Goal: Task Accomplishment & Management: Use online tool/utility

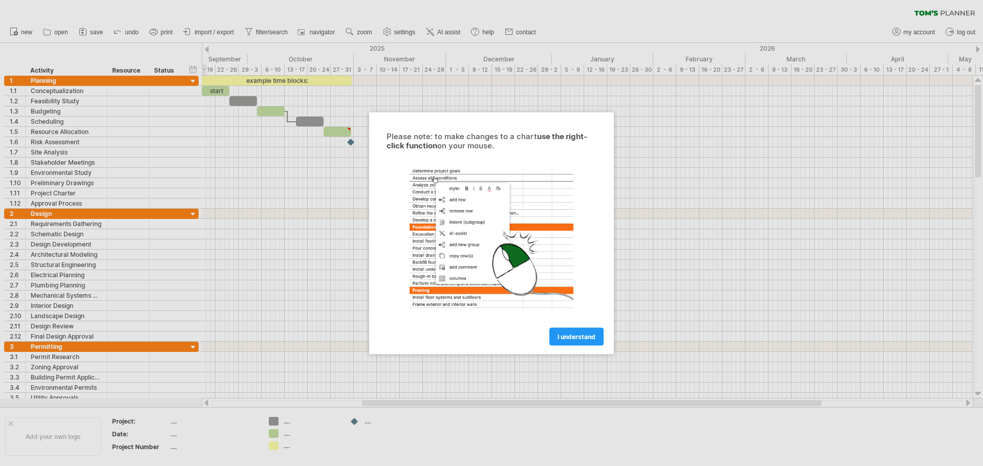
click at [583, 340] on link "I understand" at bounding box center [576, 337] width 54 height 18
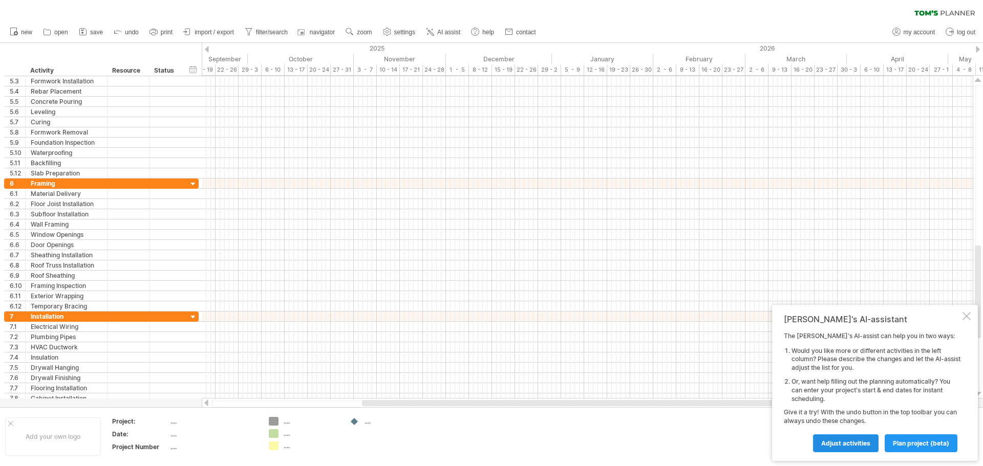
click at [854, 440] on span "Adjust activities" at bounding box center [845, 444] width 49 height 8
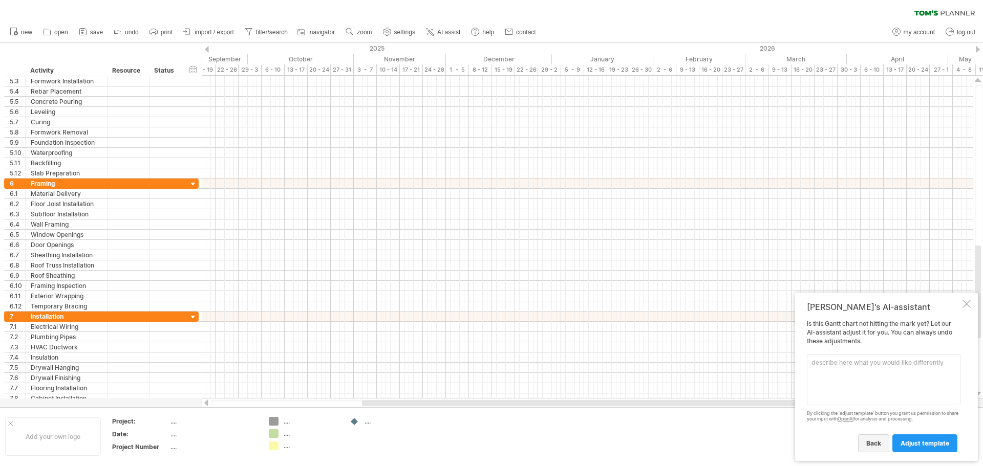
click at [883, 442] on link "back" at bounding box center [873, 444] width 31 height 18
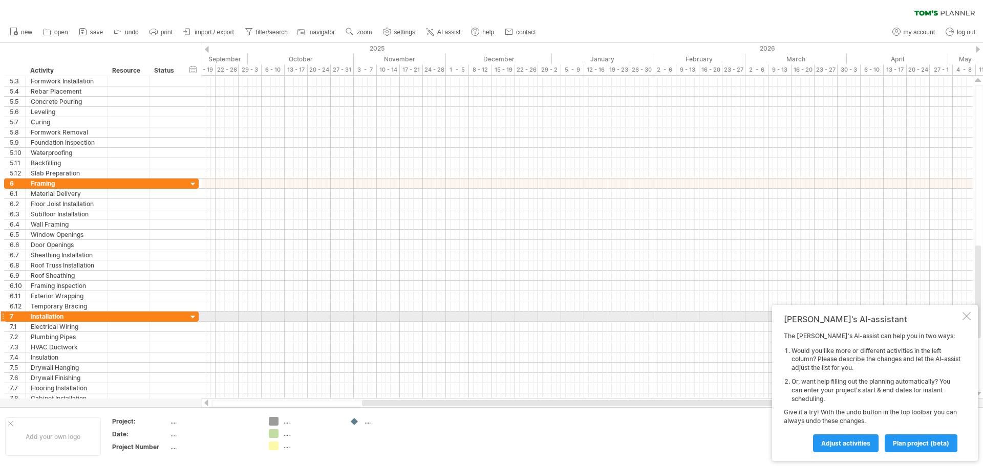
click at [967, 318] on div at bounding box center [966, 316] width 8 height 8
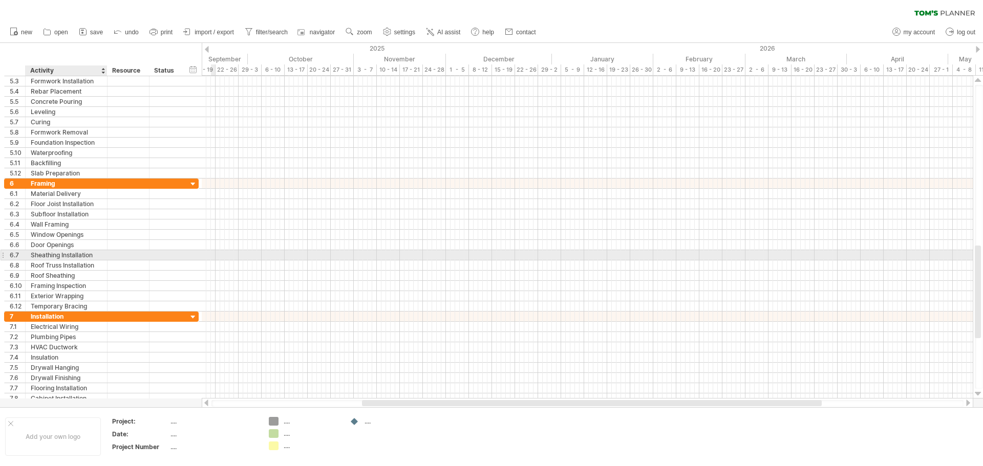
click at [107, 256] on div at bounding box center [128, 255] width 42 height 10
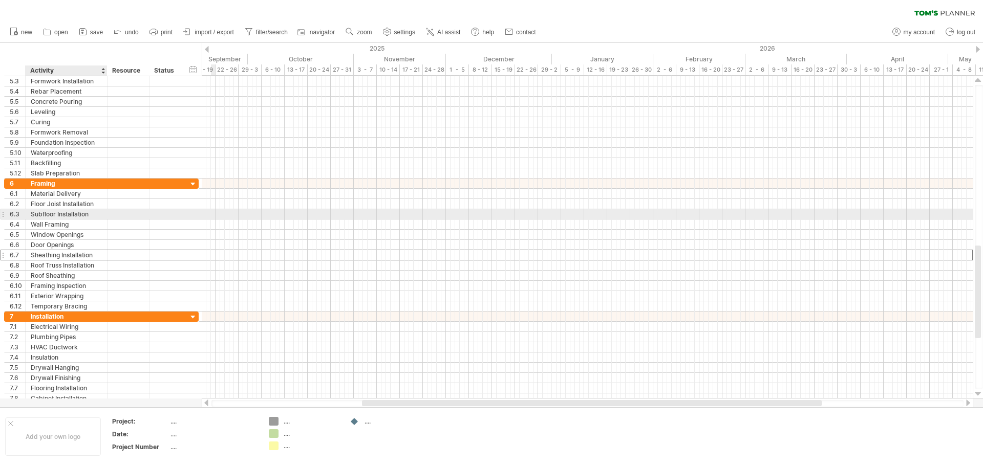
click at [71, 210] on div "Subfloor Installation" at bounding box center [66, 214] width 71 height 10
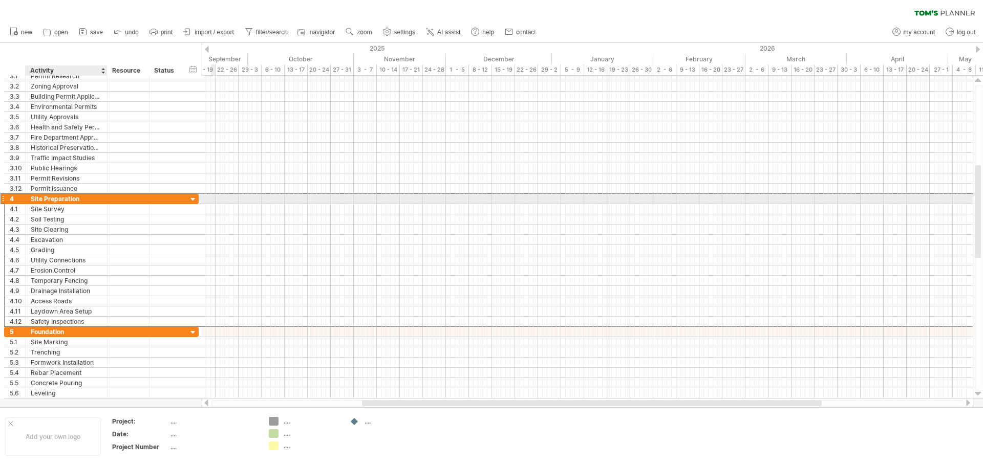
click at [62, 199] on div "Site Preparation" at bounding box center [66, 199] width 71 height 10
click at [87, 198] on input "**********" at bounding box center [66, 199] width 71 height 10
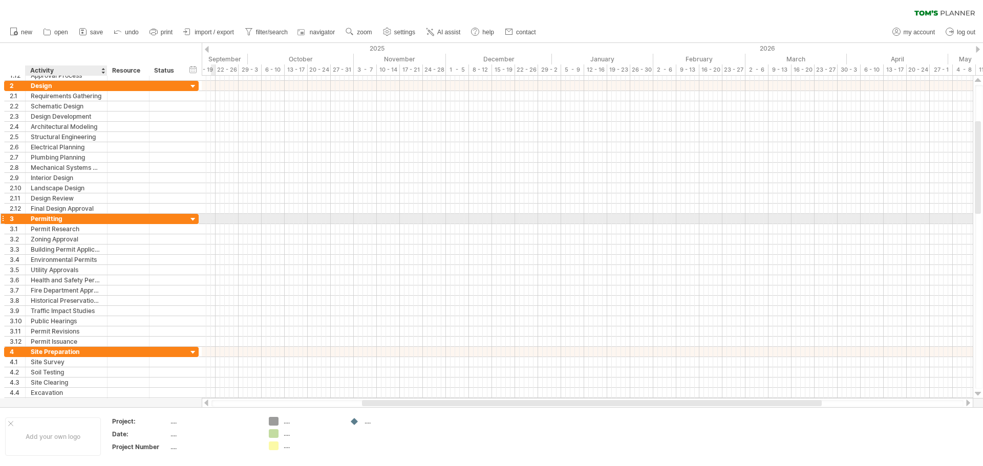
click at [68, 218] on div "Permitting" at bounding box center [66, 219] width 71 height 10
drag, startPoint x: 66, startPoint y: 220, endPoint x: 24, endPoint y: 219, distance: 42.0
click at [24, 219] on div "**********" at bounding box center [101, 218] width 195 height 11
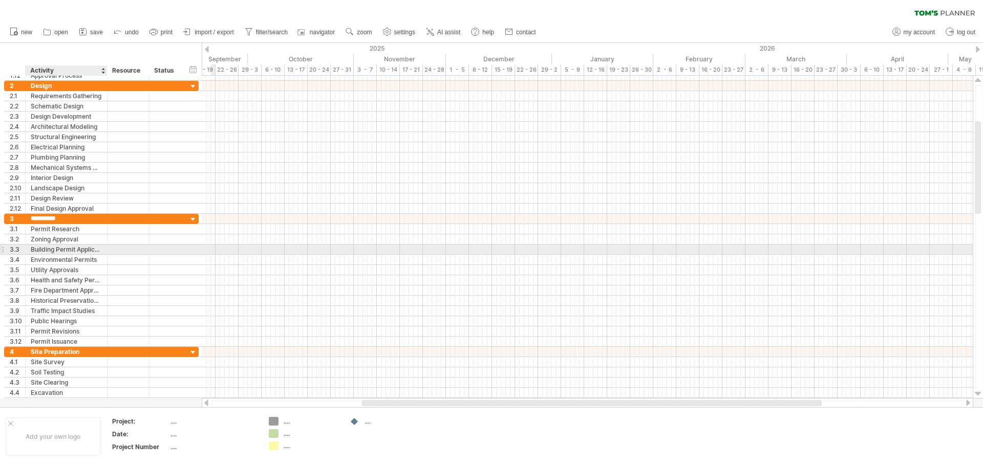
click at [111, 253] on div at bounding box center [128, 250] width 42 height 10
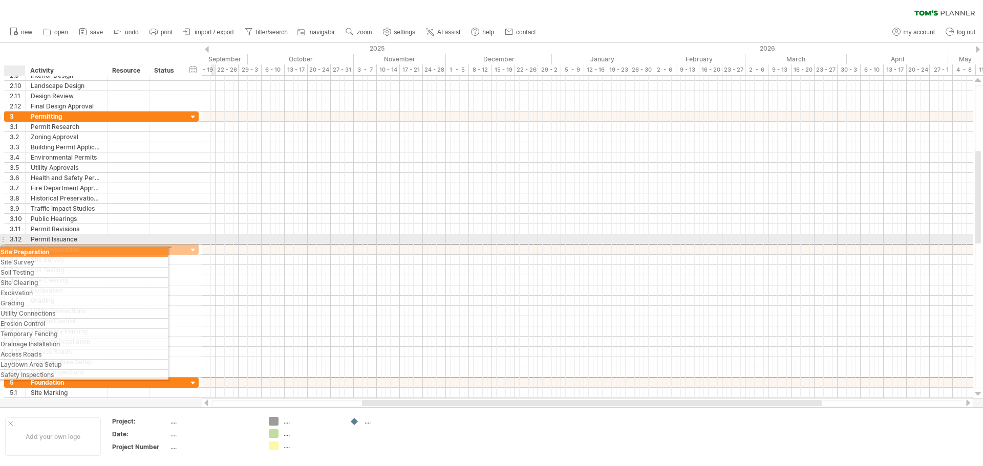
drag, startPoint x: 86, startPoint y: 249, endPoint x: 48, endPoint y: 253, distance: 38.0
click at [47, 254] on div "Site Preparation" at bounding box center [66, 250] width 71 height 10
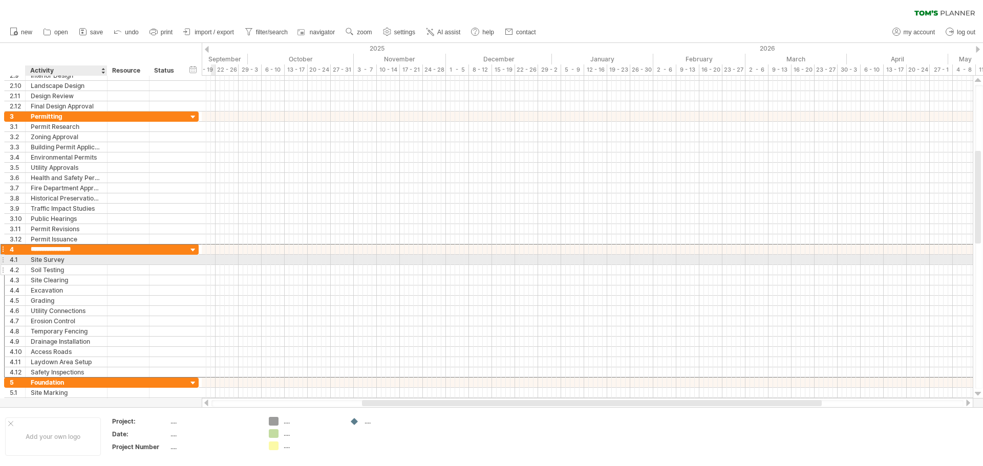
drag, startPoint x: 67, startPoint y: 249, endPoint x: 83, endPoint y: 266, distance: 23.5
click at [83, 266] on div "**********" at bounding box center [101, 311] width 195 height 134
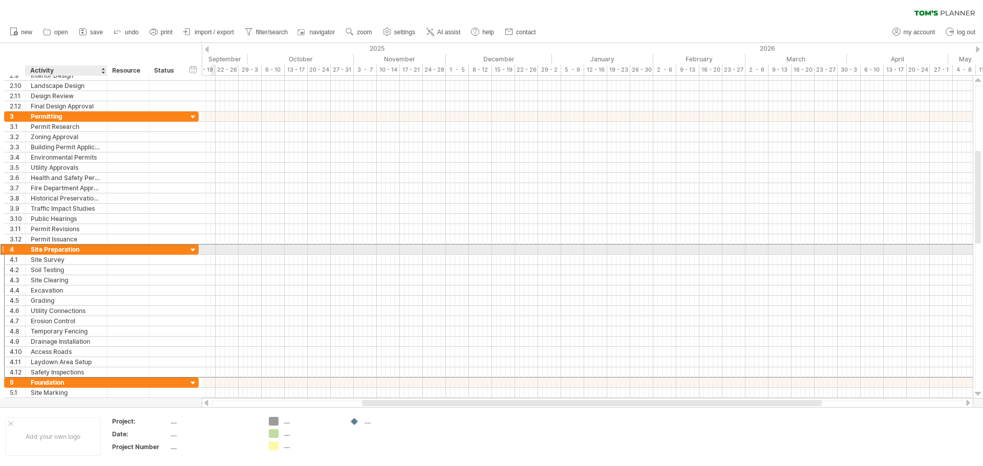
click at [78, 249] on div "Site Preparation" at bounding box center [66, 250] width 71 height 10
click at [77, 249] on input "**********" at bounding box center [66, 250] width 71 height 10
click at [79, 251] on input "**********" at bounding box center [66, 250] width 71 height 10
drag, startPoint x: 78, startPoint y: 251, endPoint x: 33, endPoint y: 251, distance: 45.0
click at [33, 251] on input "**********" at bounding box center [66, 250] width 71 height 10
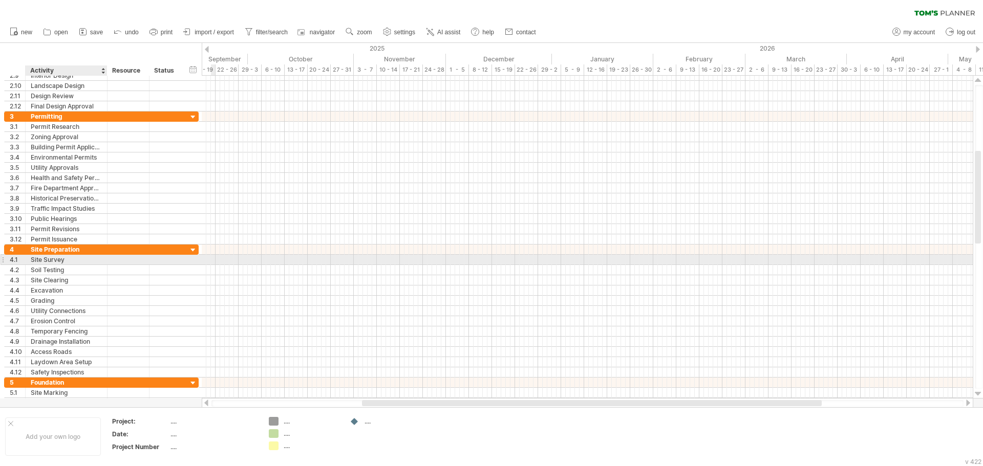
click at [50, 260] on div "Site Survey" at bounding box center [66, 260] width 71 height 10
click at [73, 262] on input "**********" at bounding box center [66, 260] width 71 height 10
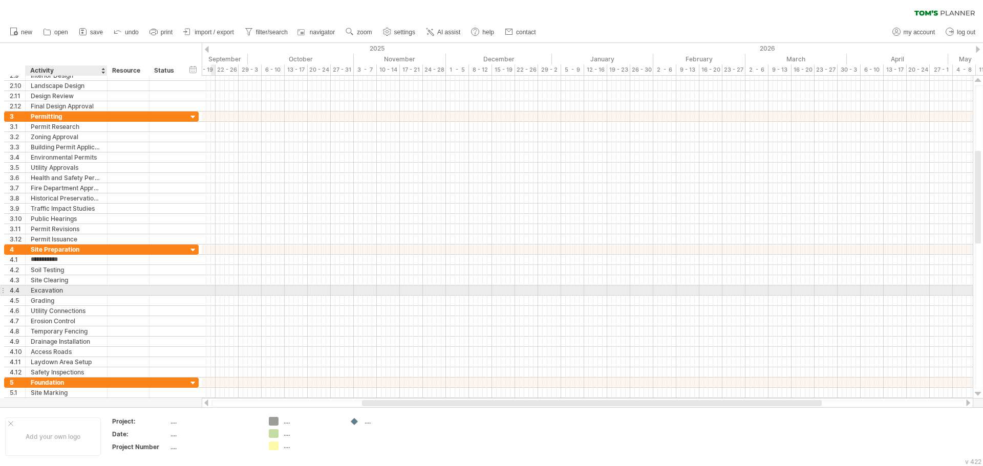
click at [62, 292] on div "Excavation" at bounding box center [66, 291] width 71 height 10
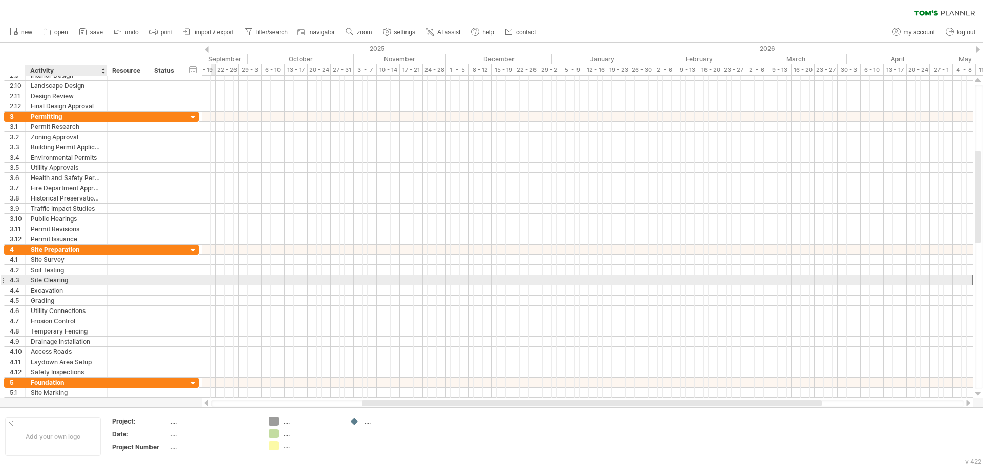
click at [67, 283] on div "Site Clearing" at bounding box center [66, 280] width 71 height 10
click at [68, 282] on input "**********" at bounding box center [66, 280] width 71 height 10
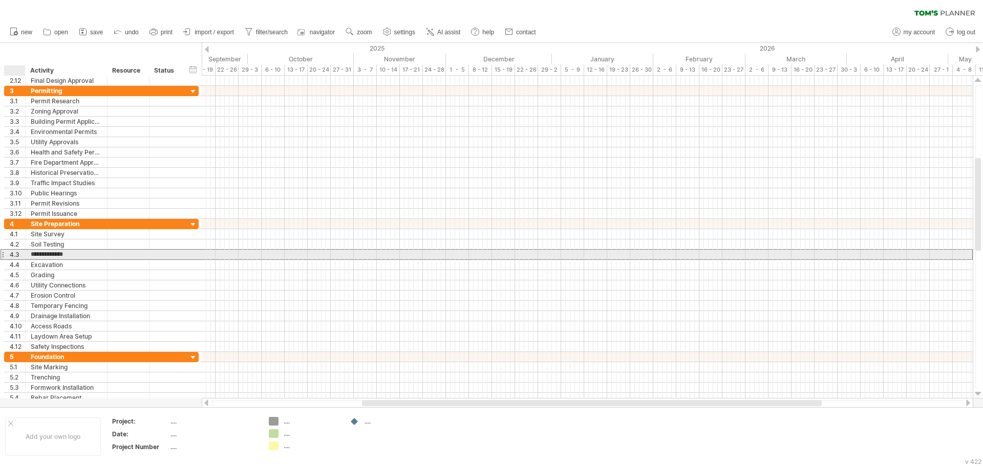
drag, startPoint x: 69, startPoint y: 256, endPoint x: 28, endPoint y: 254, distance: 40.5
click at [28, 254] on div "**********" at bounding box center [67, 255] width 82 height 10
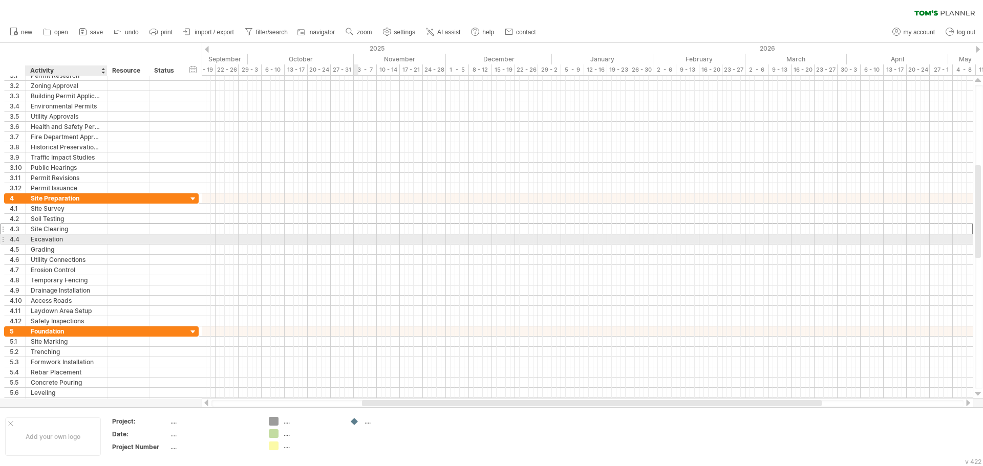
click at [69, 241] on div "Excavation" at bounding box center [66, 239] width 71 height 10
drag, startPoint x: 55, startPoint y: 238, endPoint x: 25, endPoint y: 239, distance: 30.7
click at [25, 239] on div "**********" at bounding box center [101, 239] width 195 height 11
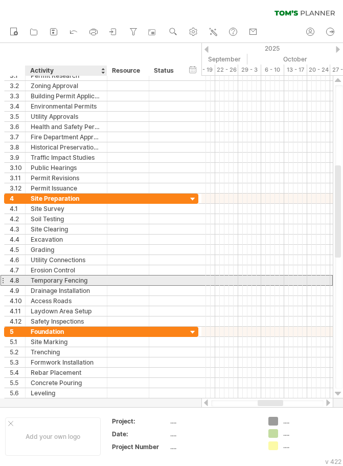
click at [62, 279] on div "Temporary Fencing" at bounding box center [66, 280] width 71 height 10
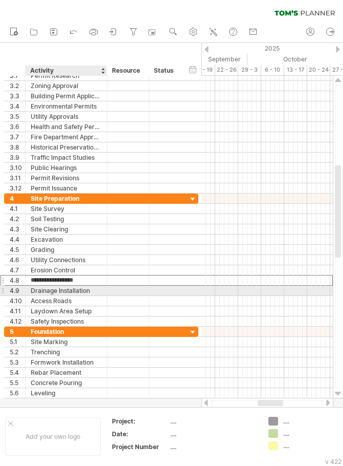
click at [58, 291] on div "Drainage Installation" at bounding box center [66, 291] width 71 height 10
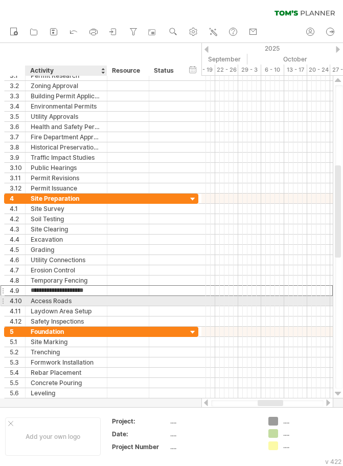
click at [54, 304] on div "Access Roads" at bounding box center [66, 301] width 71 height 10
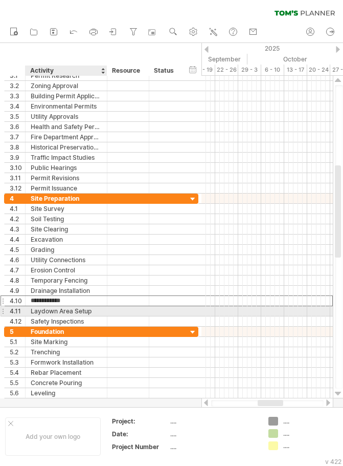
click at [52, 311] on div "Laydown Area Setup" at bounding box center [66, 311] width 71 height 10
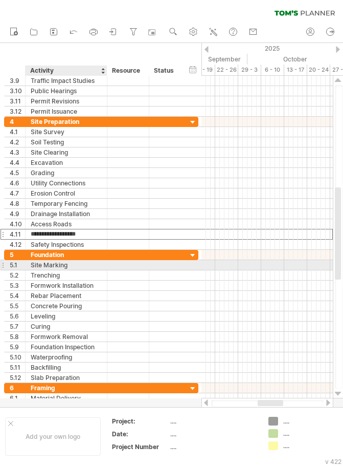
click at [63, 266] on div "Site Marking" at bounding box center [66, 265] width 71 height 10
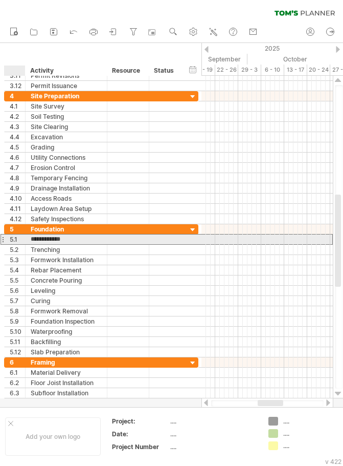
drag, startPoint x: 74, startPoint y: 239, endPoint x: 27, endPoint y: 240, distance: 47.1
click at [27, 240] on div "**********" at bounding box center [67, 239] width 82 height 10
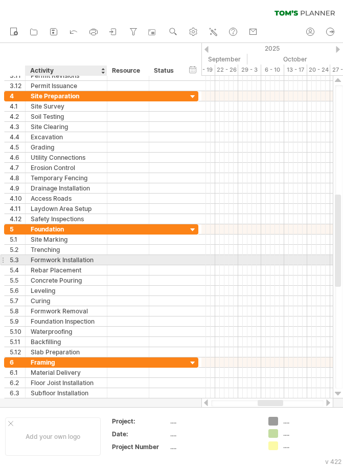
click at [63, 264] on div "Formwork Installation" at bounding box center [66, 260] width 71 height 10
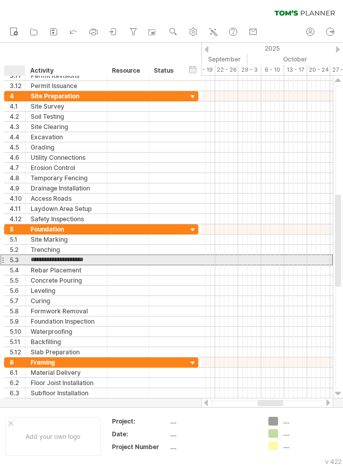
drag, startPoint x: 94, startPoint y: 260, endPoint x: 27, endPoint y: 260, distance: 67.6
click at [27, 260] on div "**********" at bounding box center [67, 260] width 82 height 10
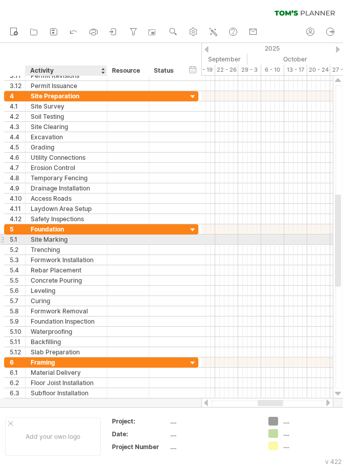
click at [56, 241] on div "Site Marking" at bounding box center [66, 239] width 71 height 10
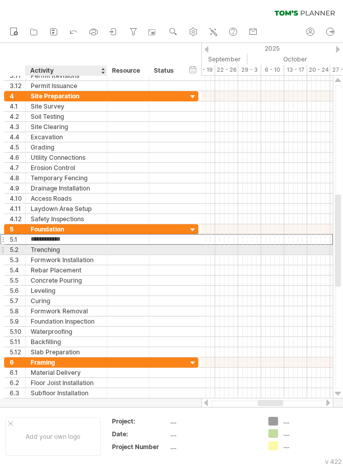
click at [52, 253] on div "Trenching" at bounding box center [66, 250] width 71 height 10
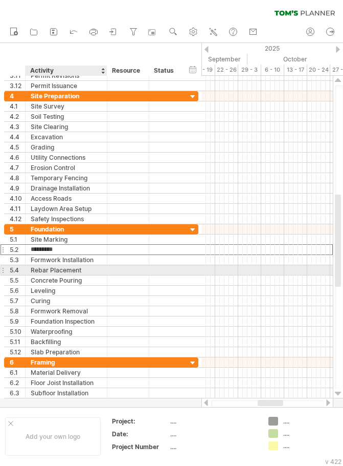
click at [49, 267] on div "Rebar Placement" at bounding box center [66, 270] width 71 height 10
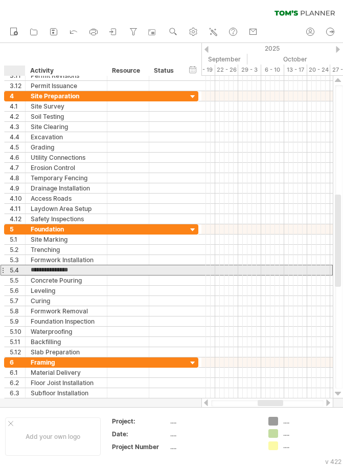
drag, startPoint x: 82, startPoint y: 270, endPoint x: 21, endPoint y: 269, distance: 61.4
click at [21, 269] on div "**********" at bounding box center [101, 270] width 195 height 11
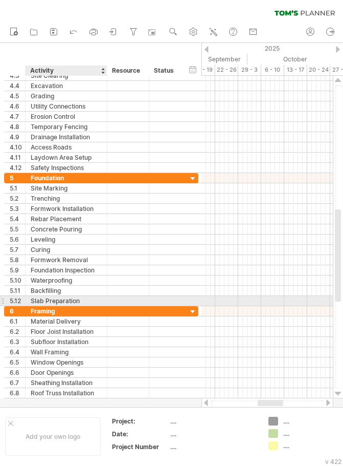
click at [61, 300] on div "Slab Preparation" at bounding box center [66, 301] width 71 height 10
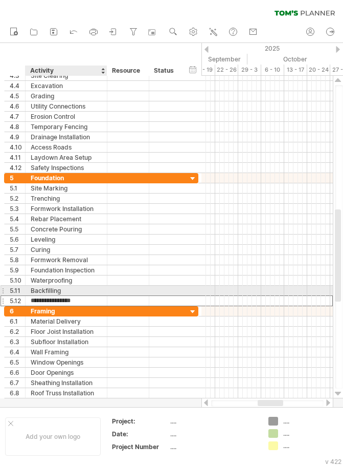
click at [61, 292] on div "Backfilling" at bounding box center [66, 291] width 71 height 10
drag, startPoint x: 64, startPoint y: 293, endPoint x: 29, endPoint y: 292, distance: 35.4
click at [29, 292] on div "**********" at bounding box center [67, 291] width 82 height 10
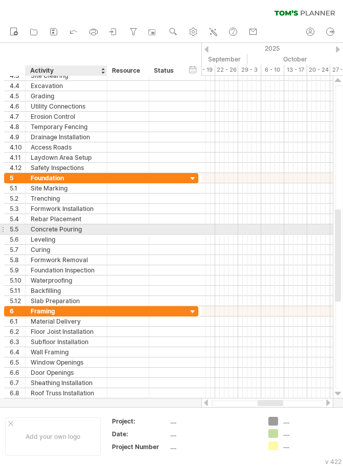
click at [53, 227] on div "Concrete Pouring" at bounding box center [66, 229] width 71 height 10
click at [62, 229] on input "**********" at bounding box center [66, 229] width 71 height 10
drag, startPoint x: 79, startPoint y: 231, endPoint x: 28, endPoint y: 231, distance: 51.2
click at [28, 231] on div "**********" at bounding box center [67, 229] width 82 height 10
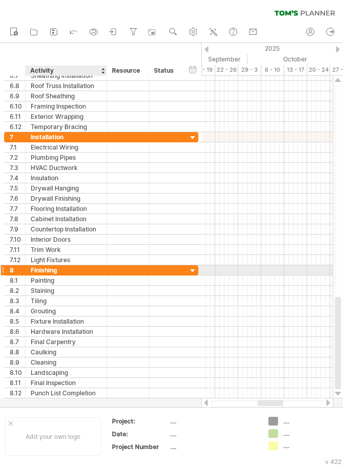
click at [63, 267] on div "Finishing" at bounding box center [66, 270] width 71 height 10
drag, startPoint x: 60, startPoint y: 270, endPoint x: 29, endPoint y: 270, distance: 30.7
click at [29, 270] on div "********* Finishing" at bounding box center [67, 270] width 82 height 10
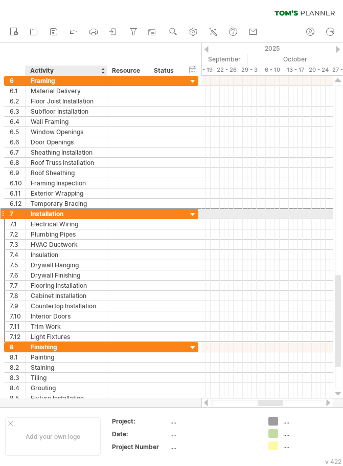
drag, startPoint x: 70, startPoint y: 214, endPoint x: 31, endPoint y: 212, distance: 39.0
click at [31, 212] on div "Installation" at bounding box center [66, 214] width 71 height 10
click at [73, 214] on input "**********" at bounding box center [66, 214] width 71 height 10
drag, startPoint x: 63, startPoint y: 214, endPoint x: 25, endPoint y: 214, distance: 38.4
click at [25, 214] on div "**********" at bounding box center [101, 213] width 195 height 11
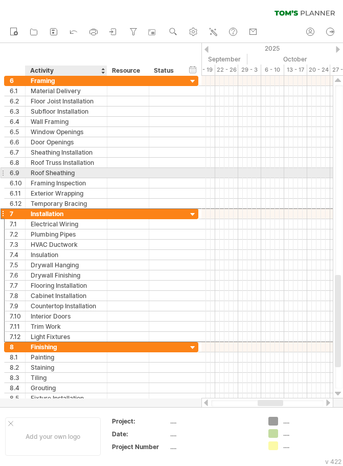
click at [52, 171] on div "Roof Sheathing" at bounding box center [66, 173] width 71 height 10
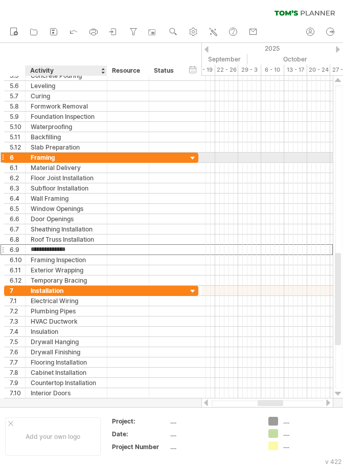
click at [54, 158] on div "Framing" at bounding box center [66, 158] width 71 height 10
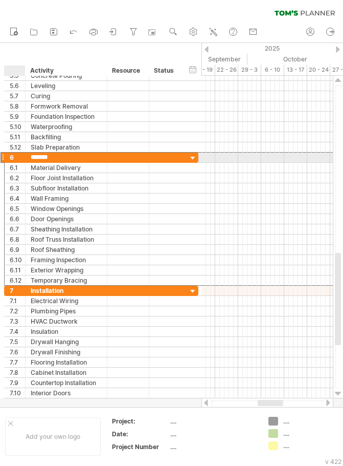
drag, startPoint x: 56, startPoint y: 158, endPoint x: 25, endPoint y: 160, distance: 31.3
click at [25, 160] on div "6 ******* Framing" at bounding box center [101, 157] width 195 height 11
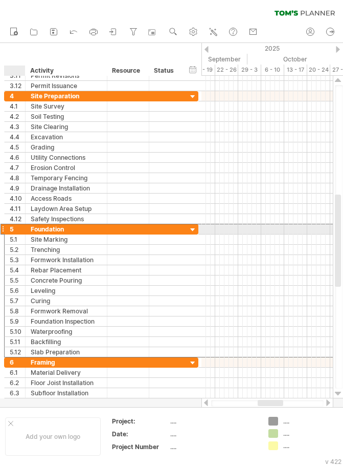
drag, startPoint x: 68, startPoint y: 230, endPoint x: 32, endPoint y: 228, distance: 35.9
click at [25, 232] on div "**********" at bounding box center [101, 229] width 195 height 11
click at [63, 225] on div "Foundation" at bounding box center [66, 229] width 71 height 10
drag, startPoint x: 65, startPoint y: 229, endPoint x: 28, endPoint y: 229, distance: 37.4
click at [28, 229] on div "**********" at bounding box center [67, 229] width 82 height 10
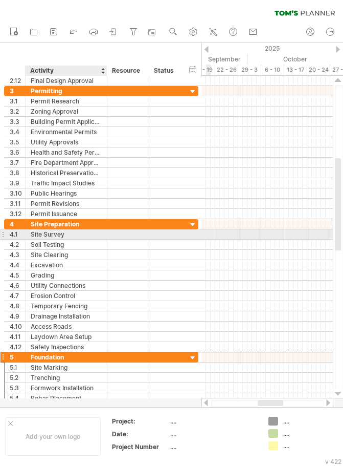
click at [75, 235] on div "Site Survey" at bounding box center [66, 234] width 71 height 10
click at [56, 237] on div "Site Survey" at bounding box center [66, 234] width 71 height 10
click at [68, 234] on input "**********" at bounding box center [66, 234] width 71 height 10
drag, startPoint x: 62, startPoint y: 234, endPoint x: 29, endPoint y: 235, distance: 32.8
click at [29, 235] on div "**********" at bounding box center [67, 234] width 82 height 10
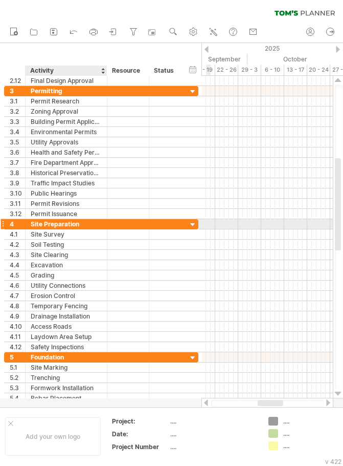
click at [60, 224] on div "Site Preparation" at bounding box center [66, 224] width 71 height 10
drag, startPoint x: 77, startPoint y: 224, endPoint x: 25, endPoint y: 222, distance: 52.7
click at [25, 222] on div "**********" at bounding box center [101, 224] width 195 height 11
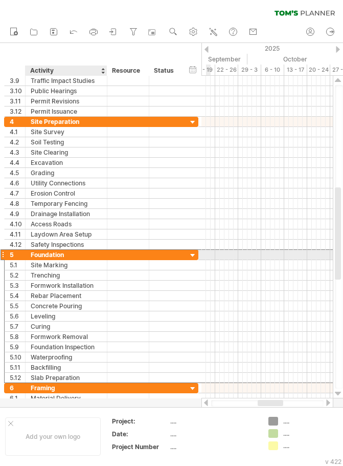
click at [56, 255] on div "Foundation" at bounding box center [66, 255] width 71 height 10
drag, startPoint x: 53, startPoint y: 256, endPoint x: 29, endPoint y: 255, distance: 23.6
click at [29, 255] on div "**********" at bounding box center [67, 255] width 82 height 10
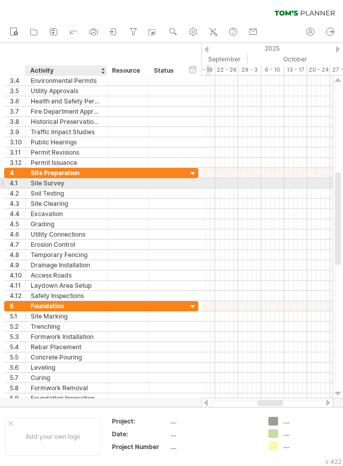
click at [57, 182] on div "Site Survey" at bounding box center [66, 183] width 71 height 10
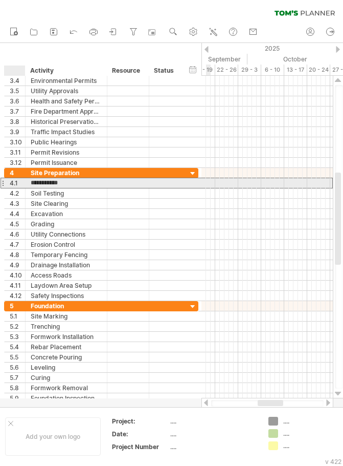
drag, startPoint x: 68, startPoint y: 182, endPoint x: 20, endPoint y: 183, distance: 48.1
click at [20, 183] on div "**********" at bounding box center [101, 183] width 195 height 11
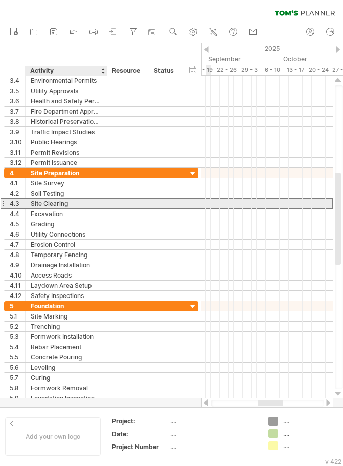
click at [58, 206] on div "Site Clearing" at bounding box center [66, 204] width 71 height 10
click at [71, 204] on input "**********" at bounding box center [66, 204] width 71 height 10
drag, startPoint x: 68, startPoint y: 203, endPoint x: 34, endPoint y: 205, distance: 33.9
click at [34, 205] on input "**********" at bounding box center [66, 204] width 71 height 10
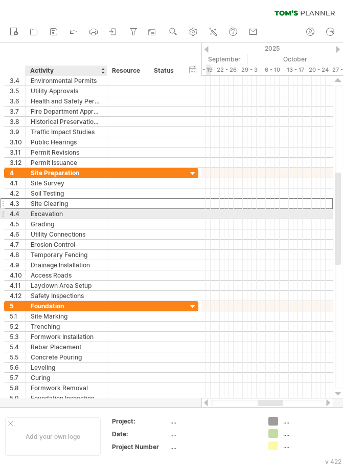
click at [62, 215] on div "Excavation" at bounding box center [66, 214] width 71 height 10
drag, startPoint x: 65, startPoint y: 213, endPoint x: 12, endPoint y: 211, distance: 53.3
click at [12, 211] on div "**********" at bounding box center [101, 213] width 195 height 11
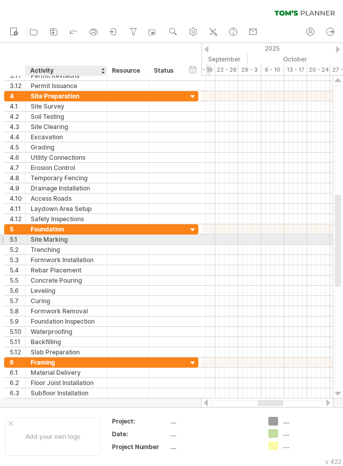
click at [38, 239] on div "Site Marking" at bounding box center [66, 239] width 71 height 10
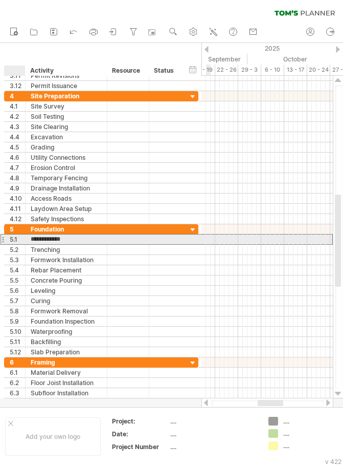
drag, startPoint x: 67, startPoint y: 239, endPoint x: 29, endPoint y: 240, distance: 37.9
click at [29, 240] on div "**********" at bounding box center [67, 239] width 82 height 10
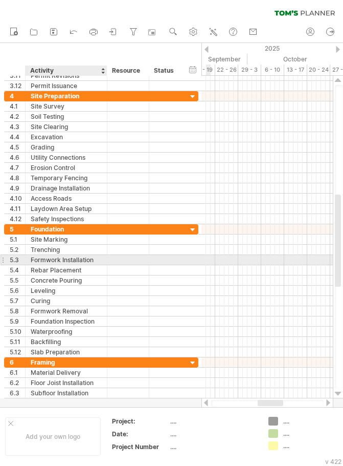
click at [61, 257] on div "Formwork Installation" at bounding box center [66, 260] width 71 height 10
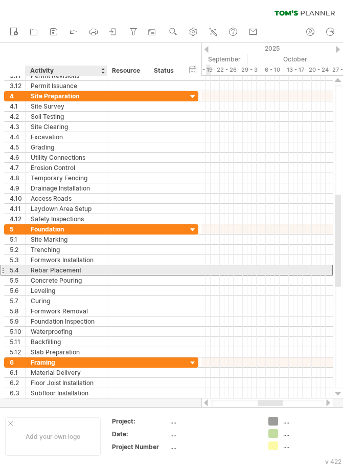
click at [59, 270] on div "Rebar Placement" at bounding box center [66, 270] width 71 height 10
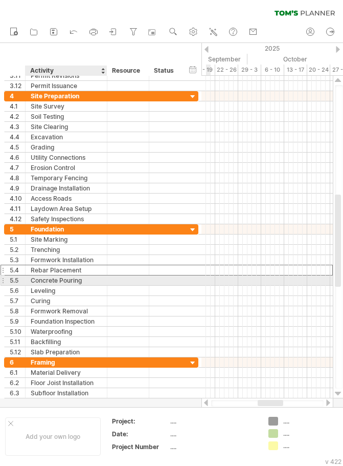
click at [48, 282] on div "Concrete Pouring" at bounding box center [66, 280] width 71 height 10
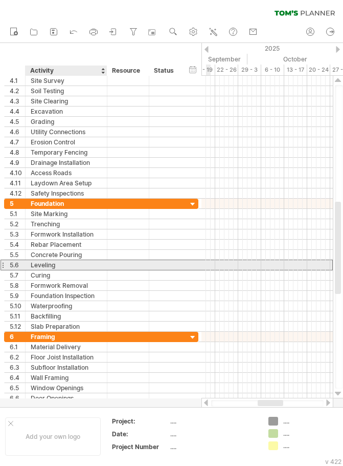
click at [72, 265] on div "Leveling" at bounding box center [66, 265] width 71 height 10
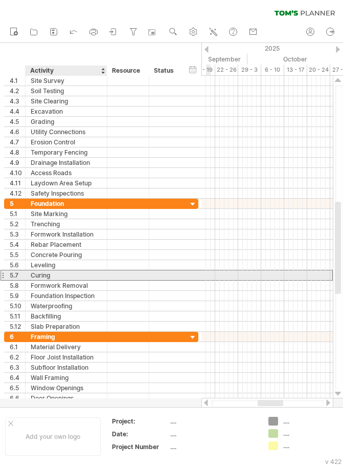
click at [67, 279] on div "Curing" at bounding box center [66, 275] width 71 height 10
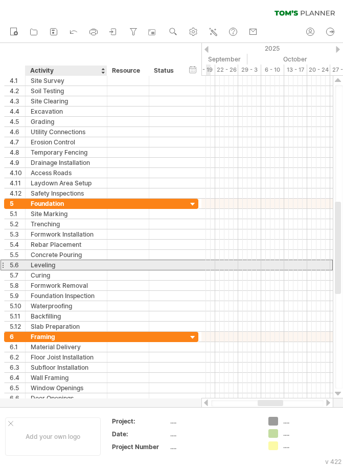
click at [68, 267] on div "Leveling" at bounding box center [66, 265] width 71 height 10
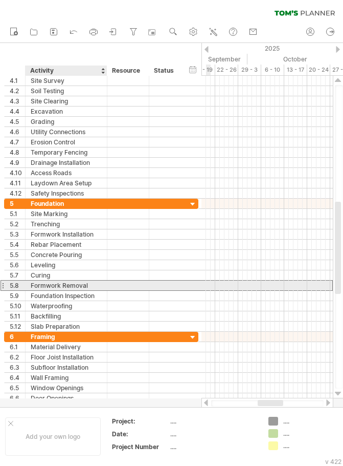
click at [71, 286] on div "Formwork Removal" at bounding box center [66, 286] width 71 height 10
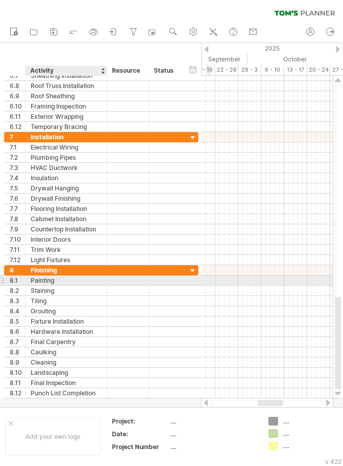
click at [54, 280] on div "Painting" at bounding box center [66, 280] width 71 height 10
click at [60, 283] on input "********" at bounding box center [66, 280] width 71 height 10
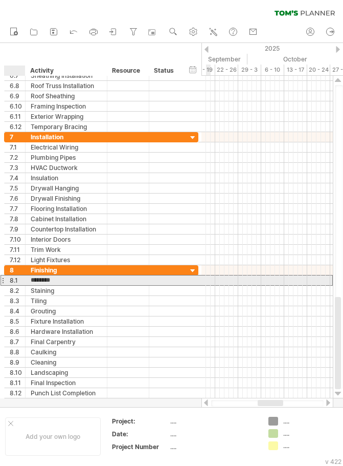
drag, startPoint x: 56, startPoint y: 282, endPoint x: 24, endPoint y: 281, distance: 32.3
click at [24, 281] on div "8.1 ******** Painting" at bounding box center [101, 280] width 195 height 11
click at [53, 284] on div "Painting" at bounding box center [66, 280] width 71 height 10
drag, startPoint x: 59, startPoint y: 281, endPoint x: 30, endPoint y: 280, distance: 29.2
click at [30, 280] on div "******** Painting" at bounding box center [67, 280] width 82 height 10
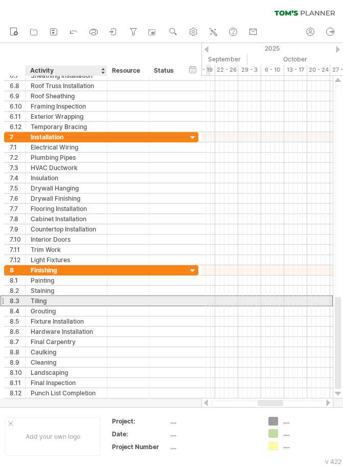
drag, startPoint x: 53, startPoint y: 304, endPoint x: 37, endPoint y: 304, distance: 16.4
click at [37, 304] on div "Tiling" at bounding box center [66, 301] width 71 height 10
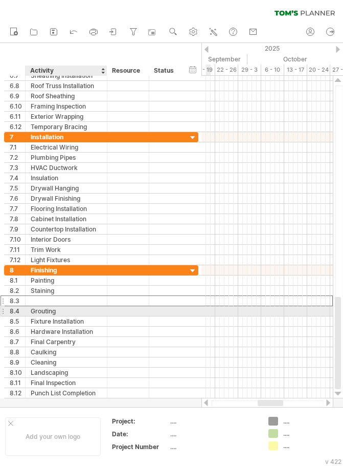
click at [58, 315] on div "Grouting" at bounding box center [66, 311] width 71 height 10
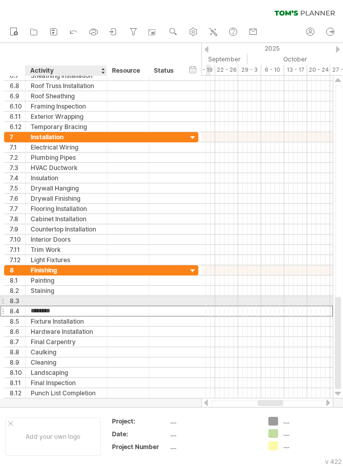
click at [52, 301] on div at bounding box center [66, 301] width 71 height 10
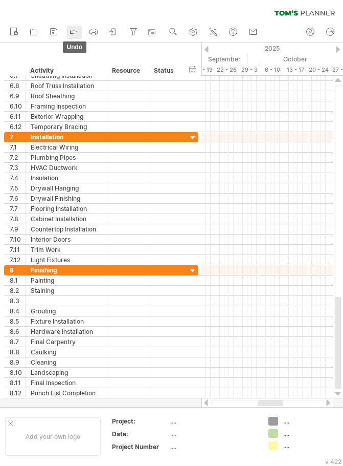
click at [75, 32] on icon at bounding box center [74, 31] width 10 height 10
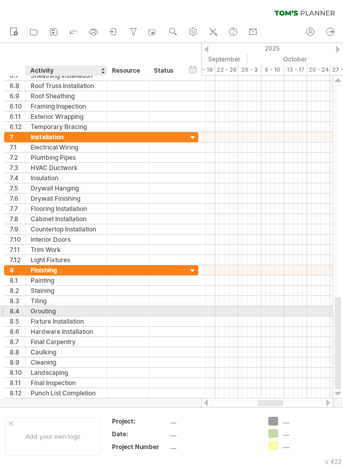
click at [49, 316] on div "8.4 ******** Grouting" at bounding box center [101, 311] width 195 height 10
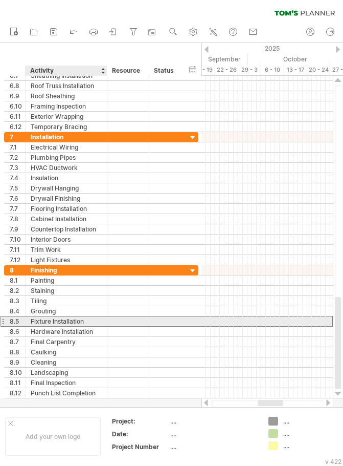
click at [56, 326] on div "**********" at bounding box center [101, 321] width 195 height 11
click at [67, 323] on div "Fixture Installation" at bounding box center [66, 321] width 71 height 10
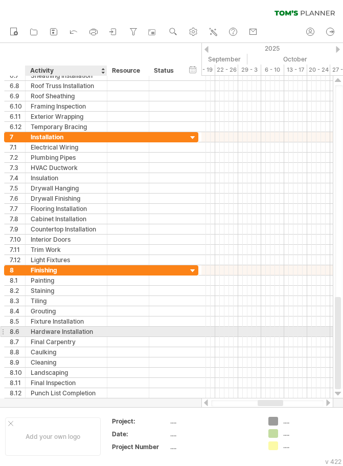
click at [80, 335] on div "Hardware Installation" at bounding box center [66, 332] width 71 height 10
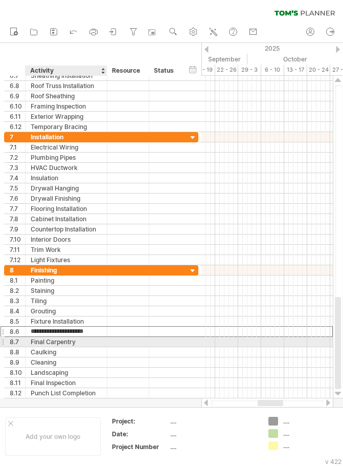
click at [72, 345] on div "Final Carpentry" at bounding box center [66, 342] width 71 height 10
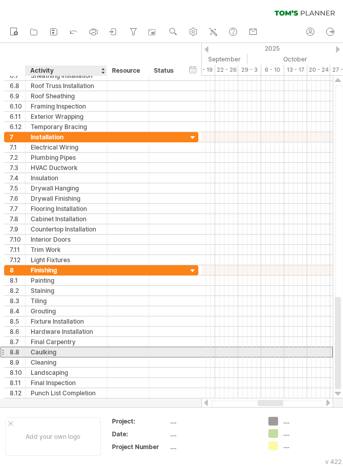
click at [58, 356] on div "Caulking" at bounding box center [66, 352] width 71 height 10
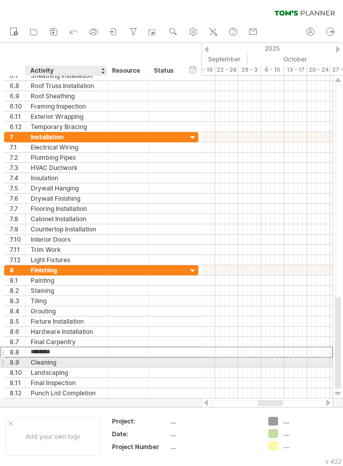
click at [55, 366] on div "Cleaning" at bounding box center [66, 362] width 71 height 10
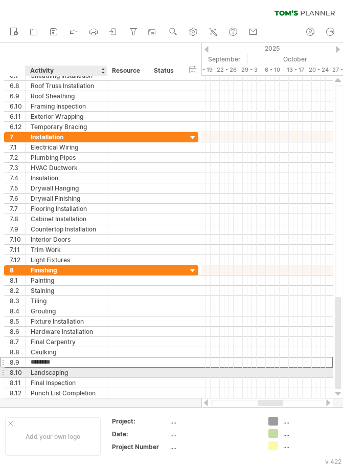
click at [70, 374] on div "Landscaping" at bounding box center [66, 373] width 71 height 10
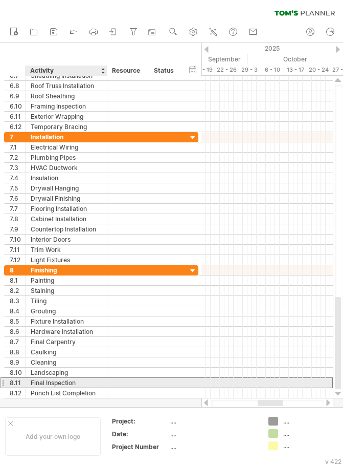
click at [72, 383] on div "Final Inspection" at bounding box center [66, 383] width 71 height 10
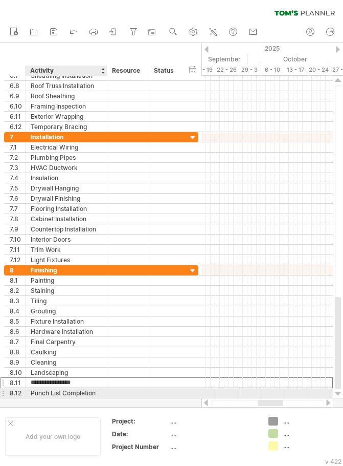
click at [72, 395] on div "Punch List Completion" at bounding box center [66, 393] width 71 height 10
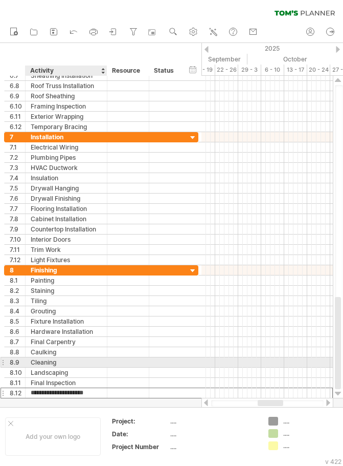
click at [64, 364] on div "Cleaning" at bounding box center [66, 362] width 71 height 10
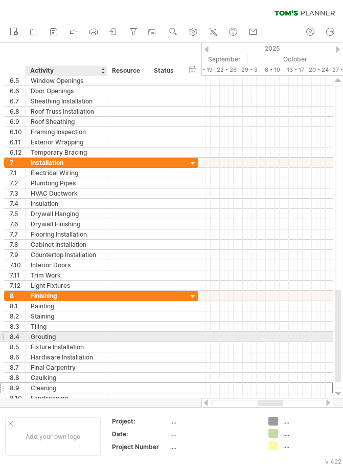
click at [53, 335] on div "Grouting" at bounding box center [66, 337] width 71 height 10
click at [58, 338] on input "********" at bounding box center [66, 337] width 71 height 10
click at [55, 338] on input "********" at bounding box center [66, 337] width 71 height 10
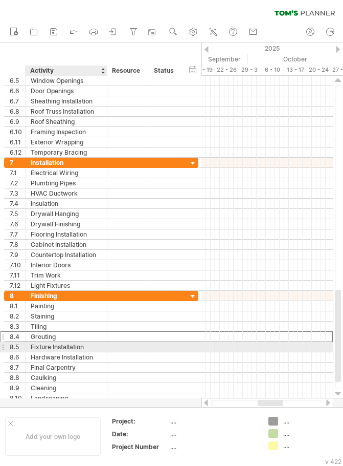
click at [67, 349] on div "Fixture Installation" at bounding box center [66, 347] width 71 height 10
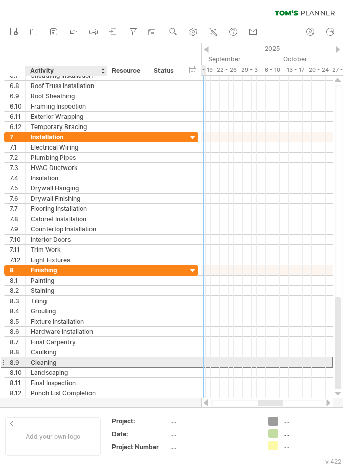
click at [75, 361] on div "Cleaning" at bounding box center [66, 362] width 71 height 10
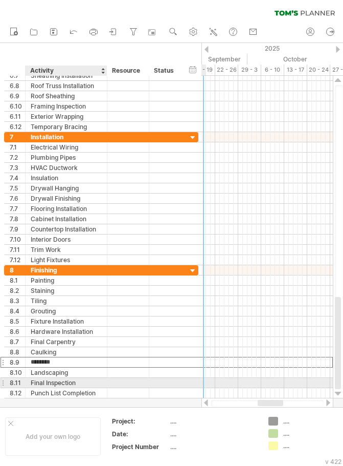
click at [62, 383] on div "Final Inspection" at bounding box center [66, 383] width 71 height 10
click at [82, 384] on input "**********" at bounding box center [66, 383] width 71 height 10
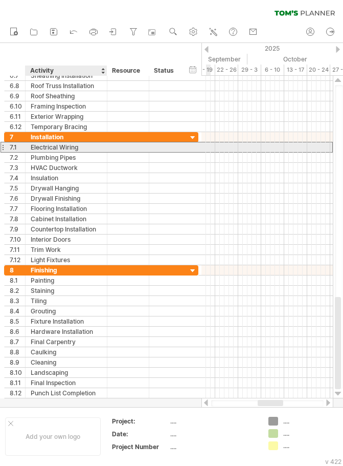
click at [59, 148] on div "Electrical Wiring" at bounding box center [66, 147] width 71 height 10
click at [80, 146] on input "**********" at bounding box center [66, 147] width 71 height 10
drag, startPoint x: 80, startPoint y: 148, endPoint x: 27, endPoint y: 148, distance: 52.7
click at [27, 148] on div "**********" at bounding box center [67, 147] width 82 height 10
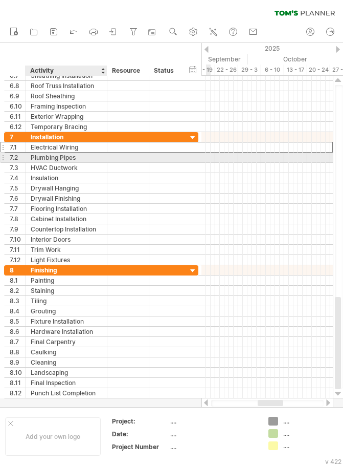
click at [62, 157] on div "Plumbing Pipes" at bounding box center [66, 158] width 71 height 10
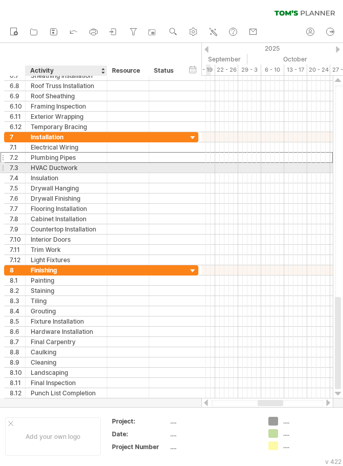
click at [68, 169] on div "HVAC Ductwork" at bounding box center [66, 168] width 71 height 10
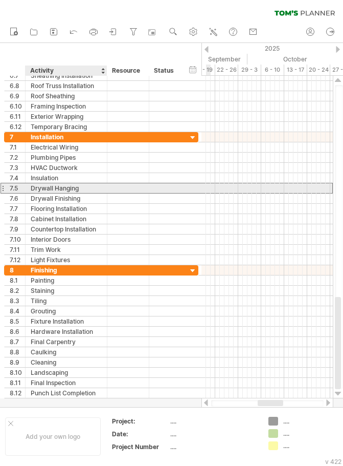
click at [57, 184] on div "Drywall Hanging" at bounding box center [66, 188] width 71 height 10
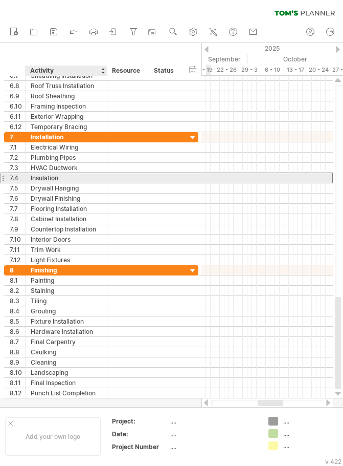
click at [59, 178] on div "Insulation" at bounding box center [66, 178] width 71 height 10
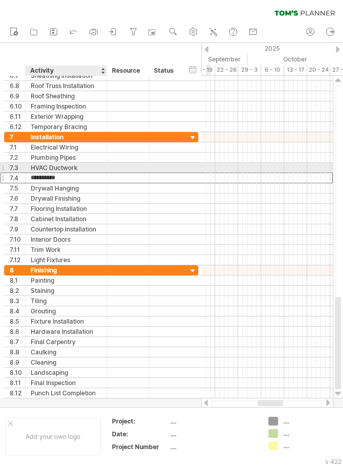
click at [63, 170] on div "HVAC Ductwork" at bounding box center [66, 168] width 71 height 10
click at [80, 169] on input "**********" at bounding box center [66, 168] width 71 height 10
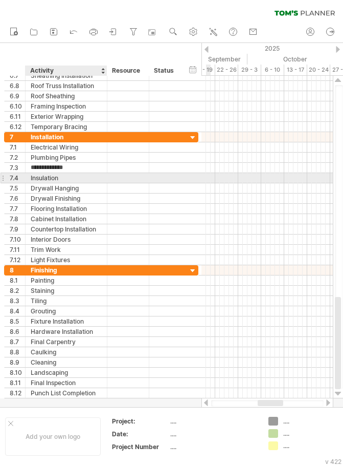
click at [75, 182] on div "Insulation" at bounding box center [66, 178] width 71 height 10
drag, startPoint x: 53, startPoint y: 179, endPoint x: 23, endPoint y: 180, distance: 30.2
click at [23, 180] on div "**********" at bounding box center [101, 178] width 195 height 11
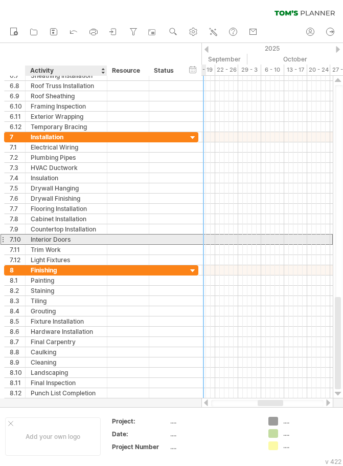
click at [73, 242] on div "Interior Doors" at bounding box center [66, 239] width 71 height 10
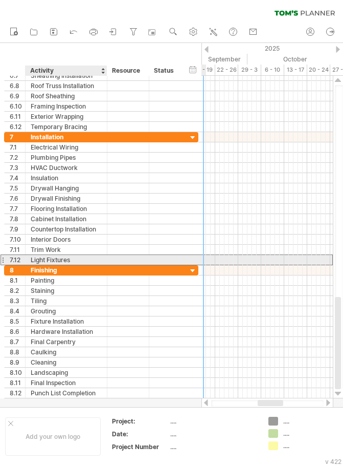
click at [72, 259] on div "Light Fixtures" at bounding box center [66, 260] width 71 height 10
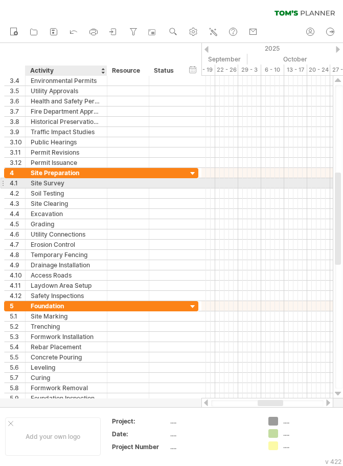
click at [58, 184] on div "Site Survey" at bounding box center [66, 183] width 71 height 10
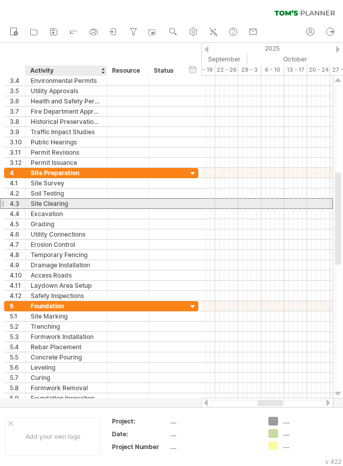
click at [58, 201] on div "Site Clearing" at bounding box center [66, 204] width 71 height 10
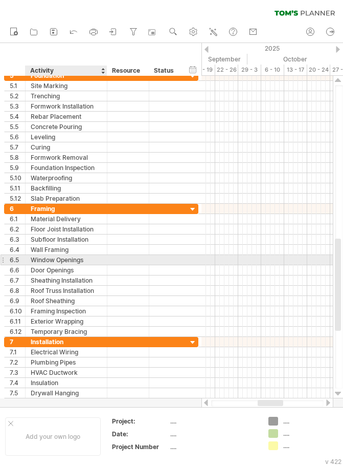
click at [71, 263] on div "Window Openings" at bounding box center [66, 260] width 71 height 10
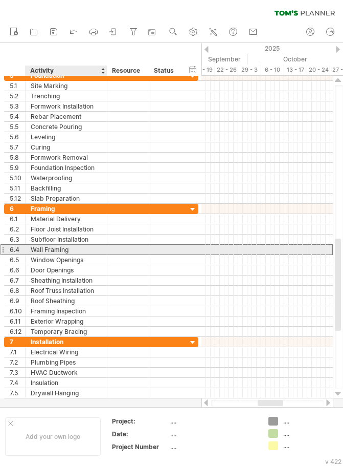
click at [67, 246] on div "Wall Framing" at bounding box center [66, 250] width 71 height 10
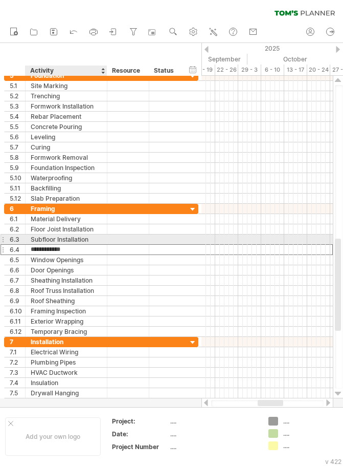
click at [77, 242] on div "Subfloor Installation" at bounding box center [66, 239] width 71 height 10
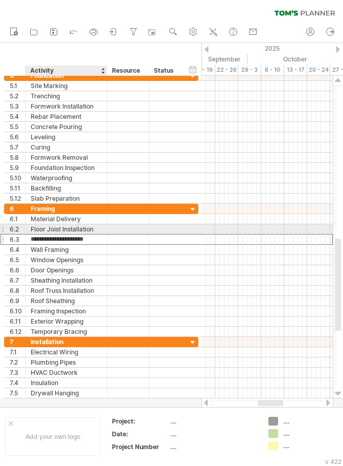
click at [69, 233] on div "Floor Joist Installation" at bounding box center [66, 229] width 71 height 10
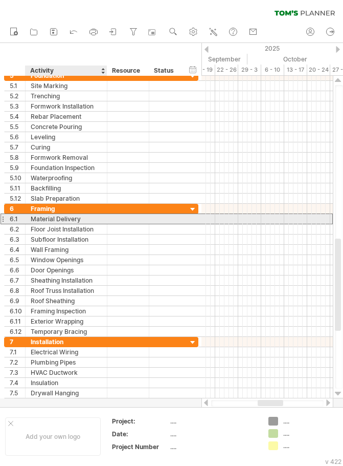
click at [69, 222] on div "Material Delivery" at bounding box center [66, 219] width 71 height 10
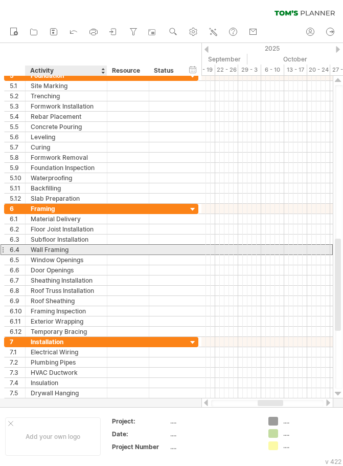
click at [68, 252] on div "Wall Framing" at bounding box center [66, 250] width 71 height 10
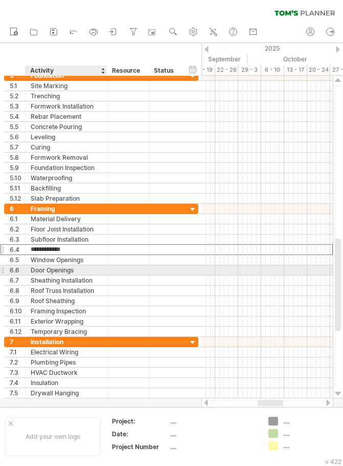
click at [73, 266] on div "Door Openings" at bounding box center [66, 270] width 71 height 10
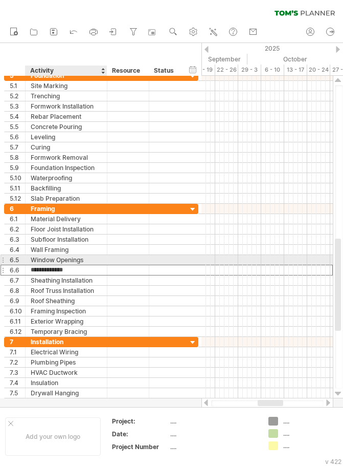
click at [78, 260] on div "Window Openings" at bounding box center [66, 260] width 71 height 10
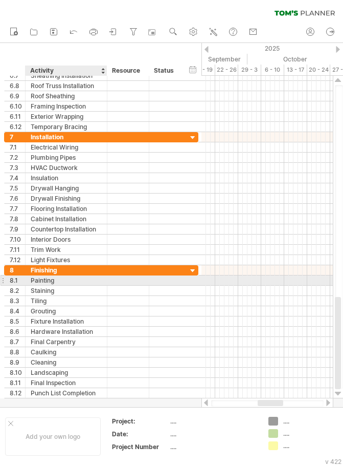
click at [61, 281] on div "Painting" at bounding box center [66, 280] width 71 height 10
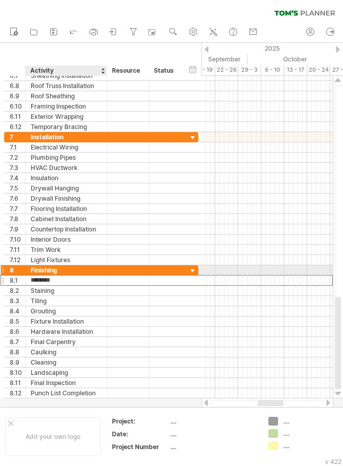
click at [63, 268] on div "Finishing" at bounding box center [66, 270] width 71 height 10
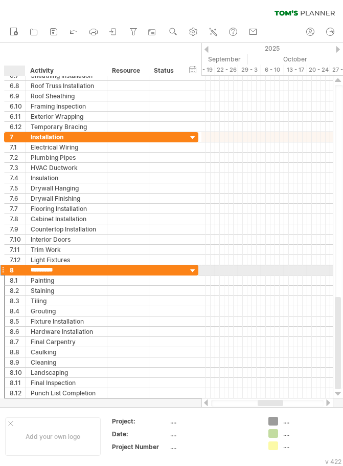
drag, startPoint x: 62, startPoint y: 269, endPoint x: 15, endPoint y: 273, distance: 46.8
click at [15, 273] on div "8 ********* Finishing" at bounding box center [101, 270] width 195 height 11
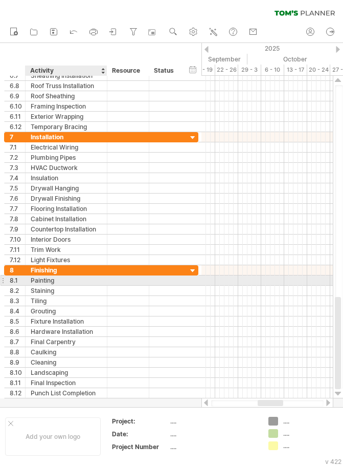
click at [51, 282] on div "Painting" at bounding box center [66, 280] width 71 height 10
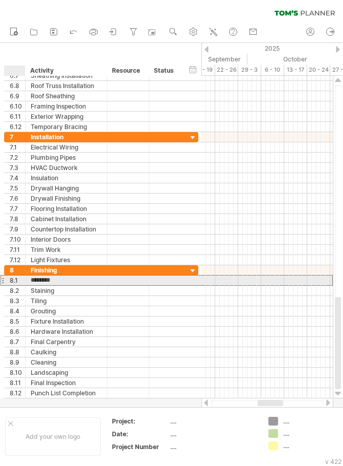
drag, startPoint x: 63, startPoint y: 281, endPoint x: 22, endPoint y: 284, distance: 41.1
click at [22, 284] on div "8.1 ******** Painting" at bounding box center [101, 280] width 195 height 11
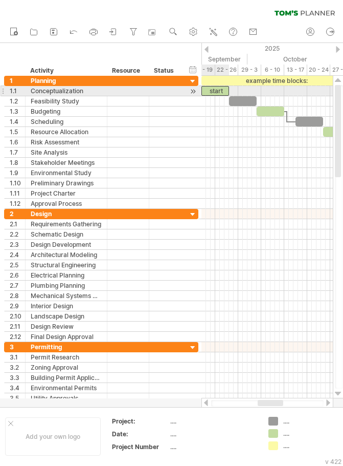
click at [222, 88] on div "start" at bounding box center [216, 91] width 28 height 10
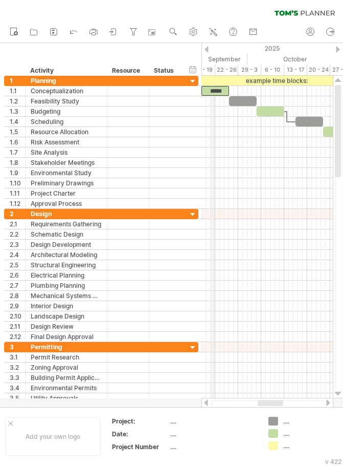
click at [214, 58] on div "September" at bounding box center [196, 59] width 101 height 11
click at [216, 58] on div "September" at bounding box center [196, 59] width 101 height 11
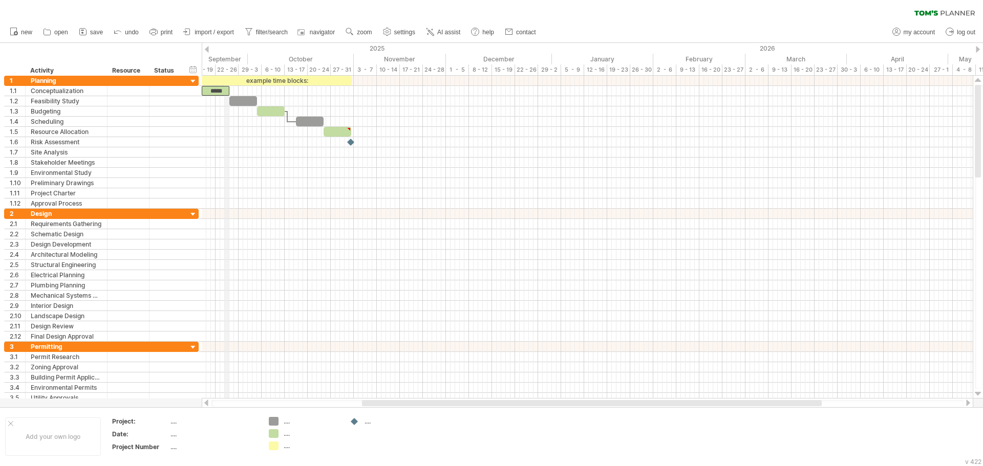
click at [222, 56] on div "September" at bounding box center [196, 59] width 101 height 11
click at [237, 80] on div "example time blocks:" at bounding box center [277, 81] width 150 height 10
click at [302, 79] on div "**********" at bounding box center [277, 81] width 150 height 10
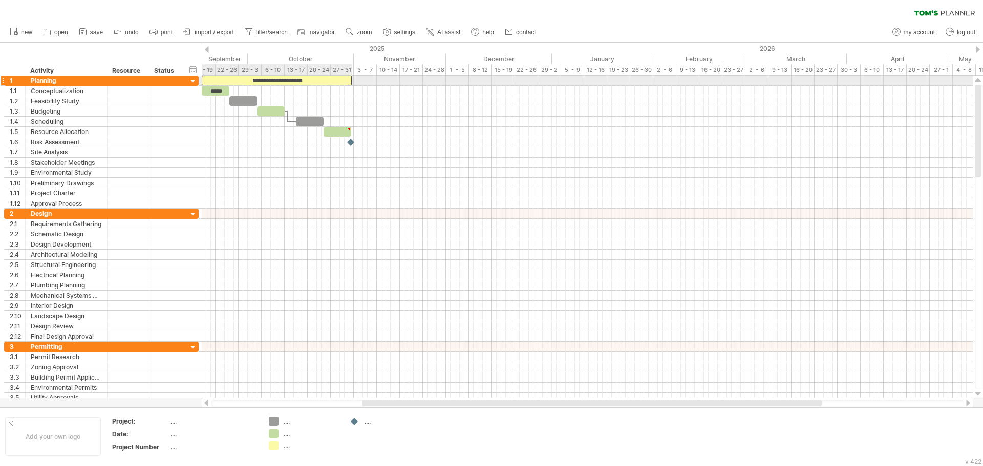
click at [319, 78] on div "**********" at bounding box center [277, 81] width 150 height 10
click at [335, 79] on div "**********" at bounding box center [277, 81] width 150 height 10
click at [231, 58] on div "September" at bounding box center [196, 59] width 101 height 11
click at [205, 69] on div "15 - 19" at bounding box center [203, 69] width 23 height 11
click at [188, 69] on div "hide start/end/duration show start/end/duration ******** Activity ******** Reso…" at bounding box center [101, 59] width 202 height 33
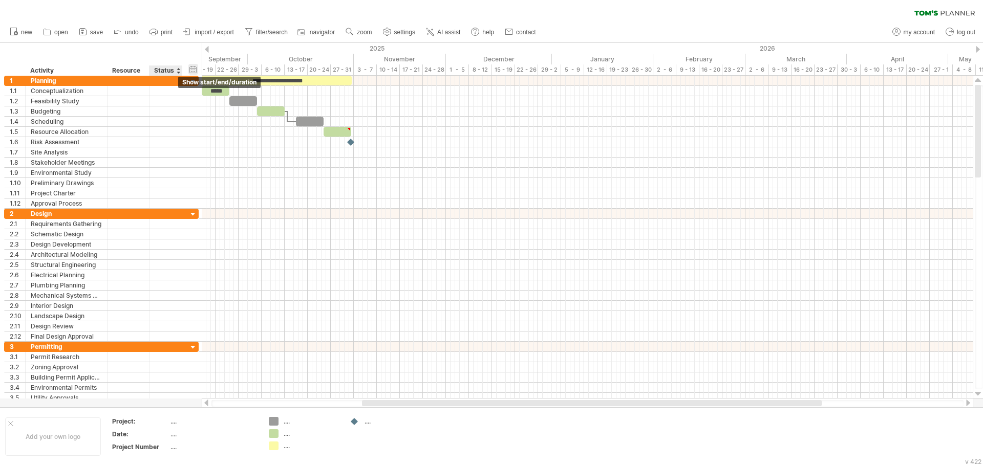
click at [190, 68] on div "hide start/end/duration show start/end/duration" at bounding box center [193, 69] width 10 height 11
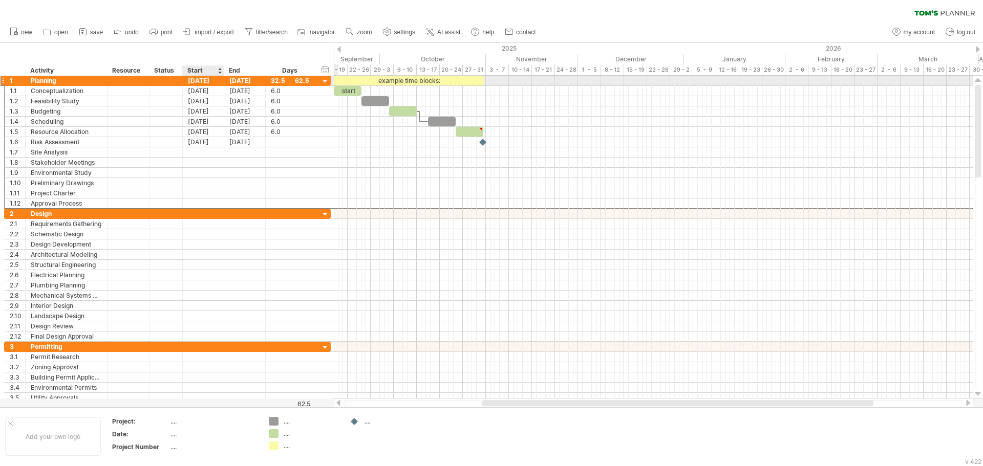
click at [211, 81] on div "[DATE]" at bounding box center [203, 81] width 41 height 10
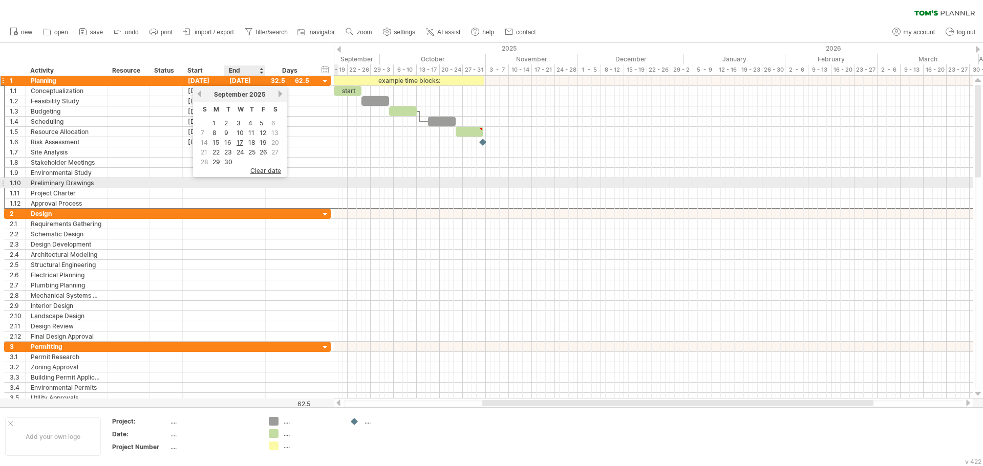
click at [247, 188] on div "**********" at bounding box center [167, 183] width 327 height 10
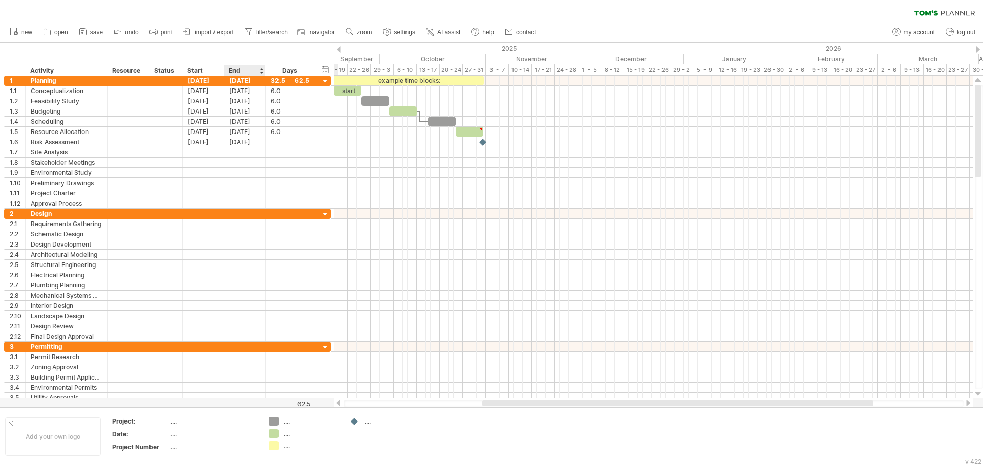
click at [236, 66] on div "End" at bounding box center [244, 71] width 31 height 10
click at [288, 67] on div "Days" at bounding box center [289, 71] width 49 height 10
click at [312, 73] on div "Days" at bounding box center [289, 71] width 49 height 10
click at [310, 70] on div "Days" at bounding box center [289, 71] width 49 height 10
click at [323, 72] on div "hide start/end/duration show start/end/duration" at bounding box center [325, 69] width 10 height 11
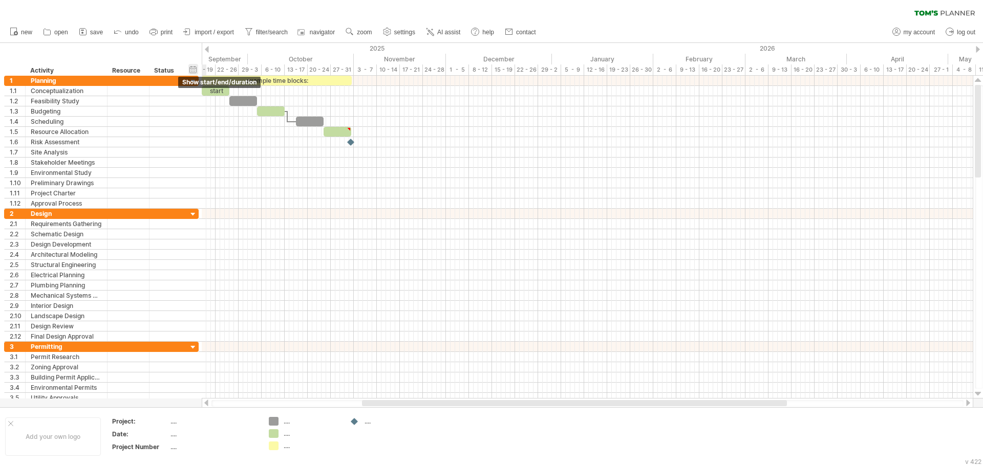
click at [194, 70] on div "hide start/end/duration show start/end/duration" at bounding box center [193, 69] width 10 height 11
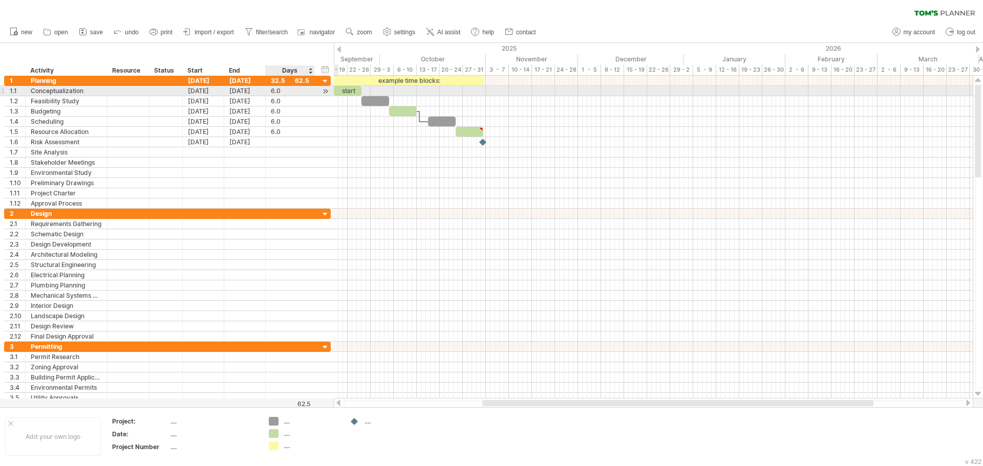
click at [307, 92] on div "6.0" at bounding box center [290, 91] width 38 height 10
click at [331, 92] on div at bounding box center [332, 90] width 4 height 11
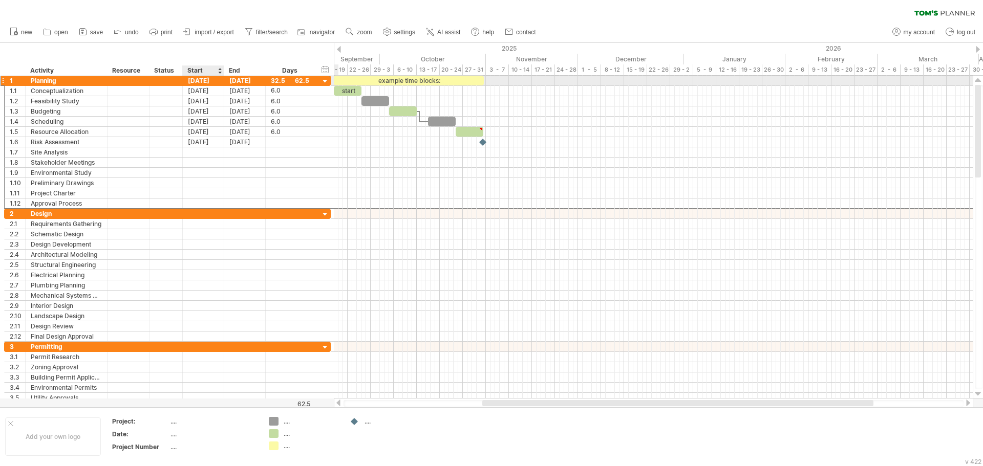
click at [200, 82] on div "[DATE]" at bounding box center [203, 81] width 41 height 10
click at [173, 82] on div at bounding box center [166, 81] width 23 height 10
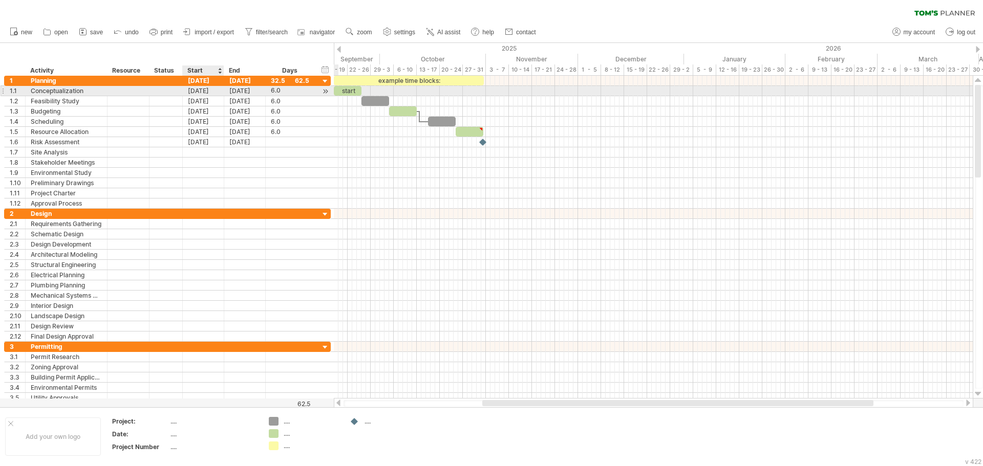
click at [196, 91] on div "[DATE]" at bounding box center [203, 91] width 41 height 10
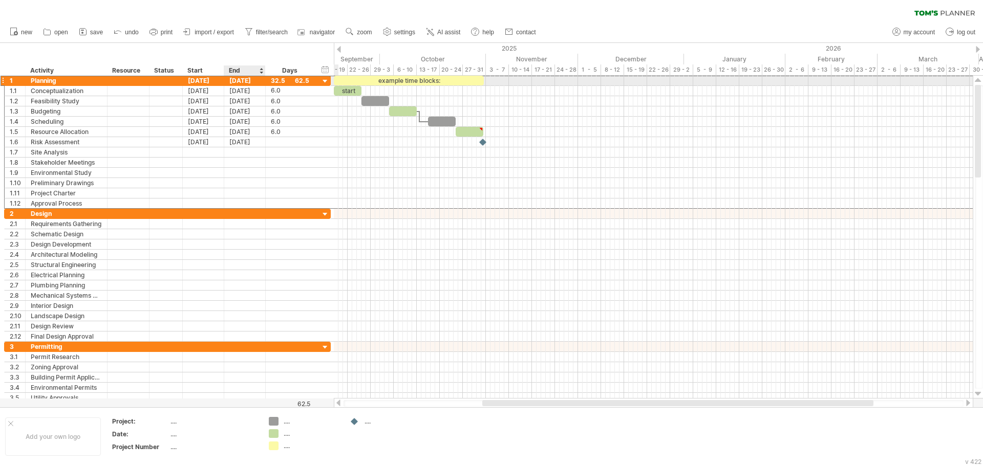
click at [241, 82] on div "[DATE]" at bounding box center [244, 81] width 41 height 10
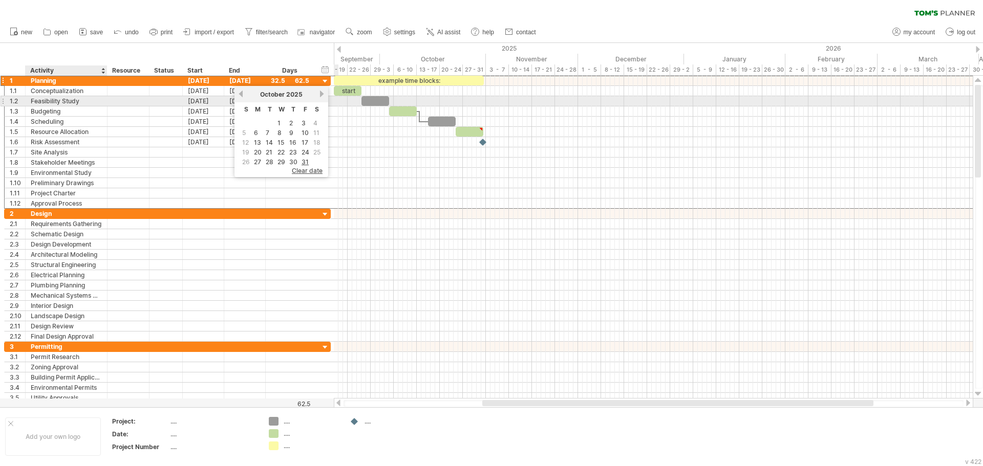
click at [75, 97] on div "Feasibility Study" at bounding box center [66, 101] width 71 height 10
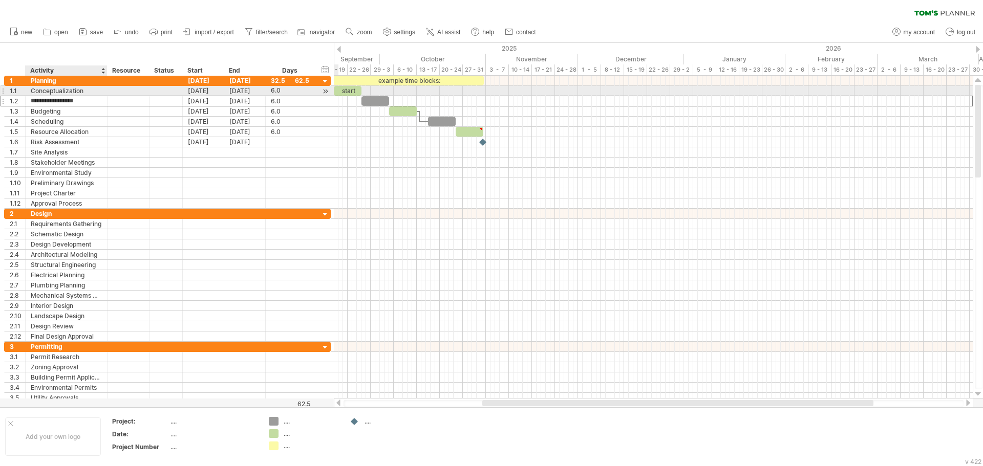
click at [62, 90] on div "Conceptualization" at bounding box center [66, 91] width 71 height 10
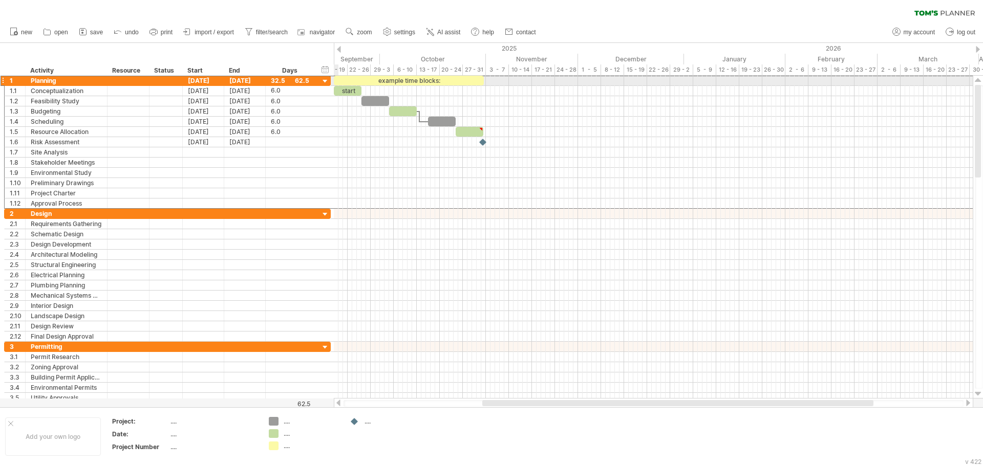
click at [3, 80] on div at bounding box center [3, 80] width 4 height 11
click at [322, 80] on div at bounding box center [325, 82] width 10 height 10
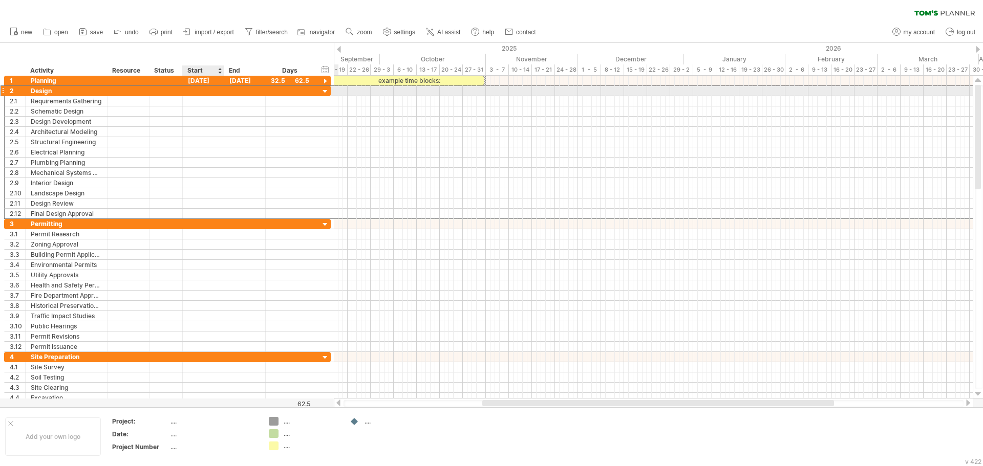
click at [222, 89] on div at bounding box center [203, 91] width 41 height 10
click at [192, 93] on div at bounding box center [203, 91] width 41 height 10
click at [193, 92] on div at bounding box center [203, 91] width 41 height 10
click at [200, 92] on div at bounding box center [203, 91] width 41 height 10
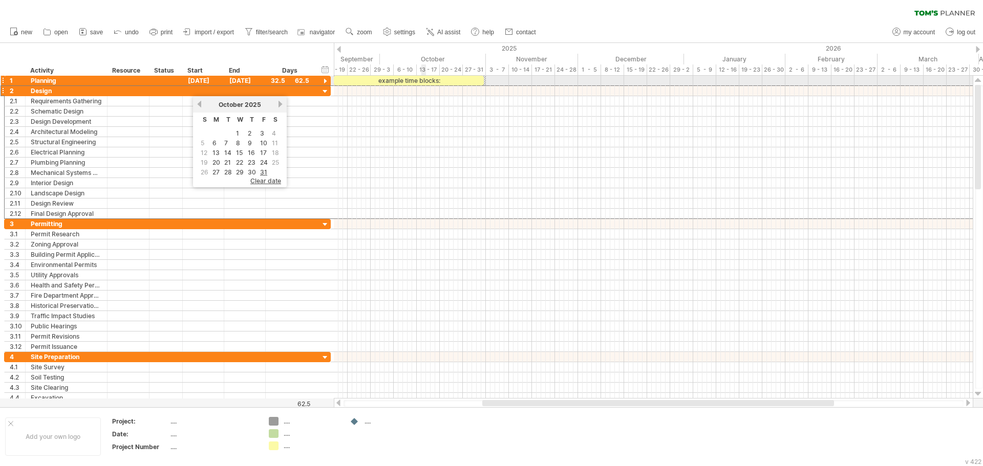
click at [424, 79] on div "example time blocks:" at bounding box center [409, 81] width 150 height 10
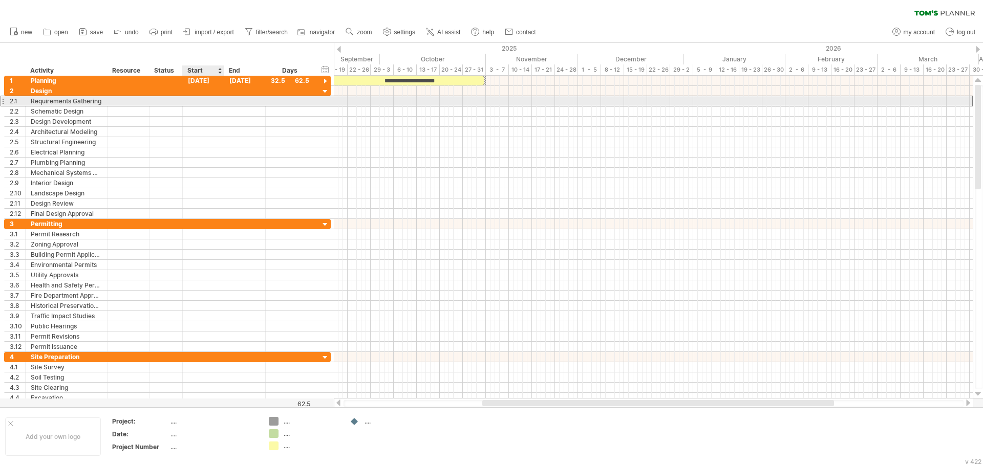
click at [196, 97] on div at bounding box center [203, 101] width 41 height 10
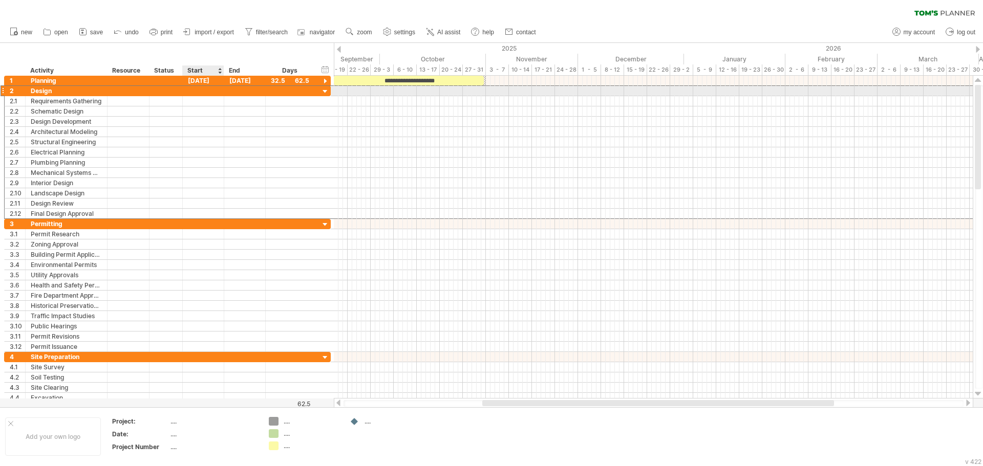
click at [197, 90] on div at bounding box center [203, 91] width 41 height 10
click at [326, 91] on div at bounding box center [325, 92] width 10 height 10
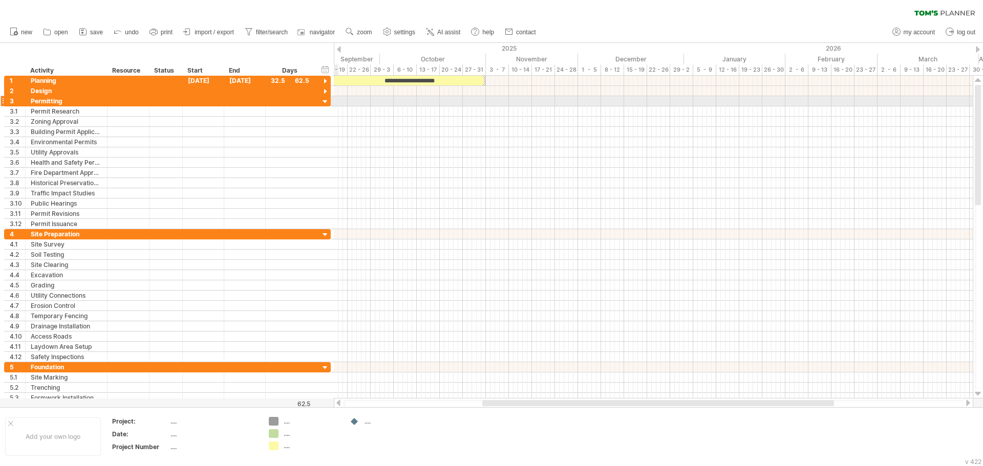
click at [328, 103] on div at bounding box center [325, 102] width 10 height 10
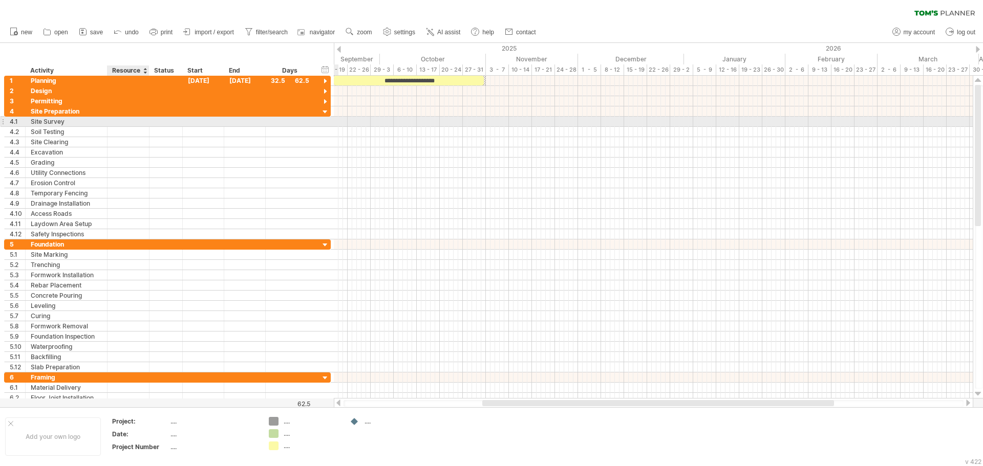
click at [126, 123] on div at bounding box center [128, 122] width 31 height 10
click at [180, 124] on div at bounding box center [181, 122] width 5 height 10
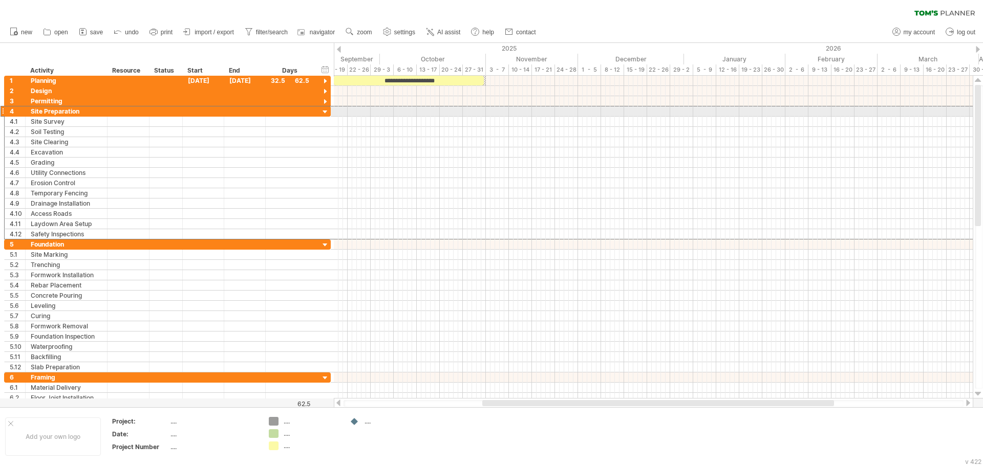
click at [3, 112] on div at bounding box center [3, 111] width 4 height 11
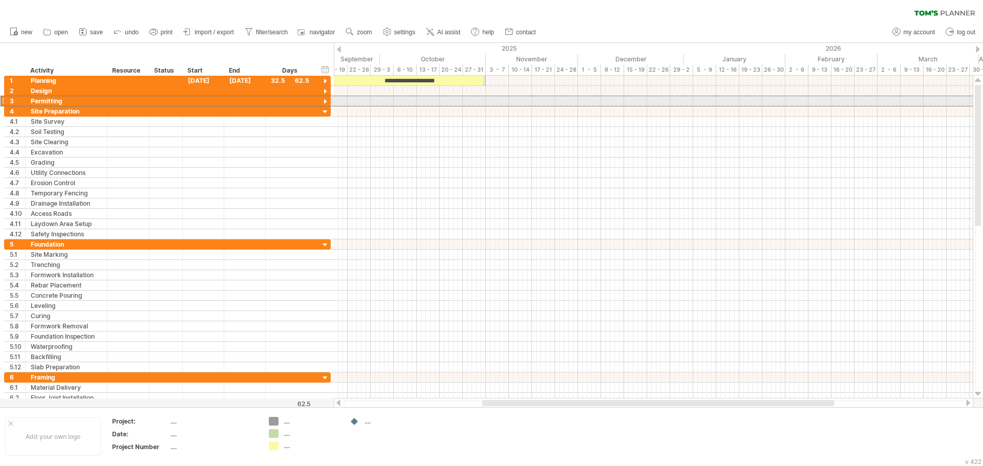
click at [2, 100] on div at bounding box center [3, 101] width 4 height 11
click at [324, 101] on div at bounding box center [325, 102] width 10 height 10
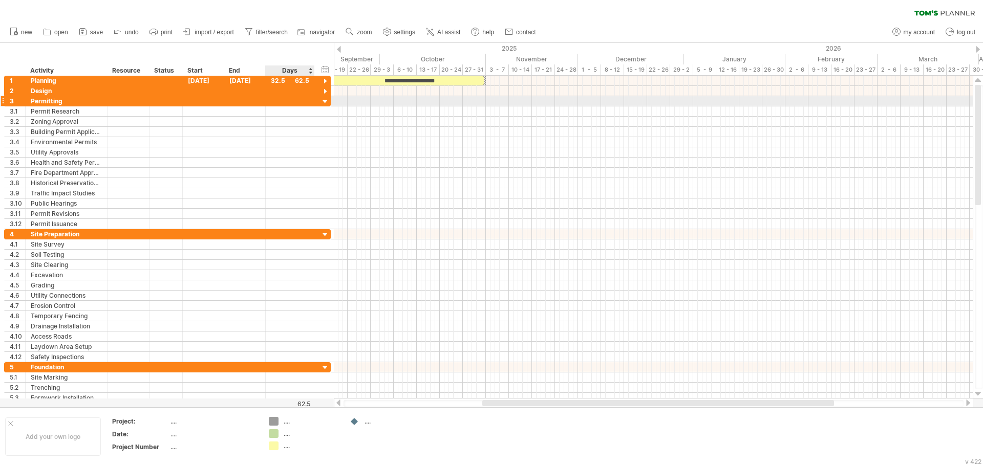
click at [325, 101] on div at bounding box center [325, 102] width 10 height 10
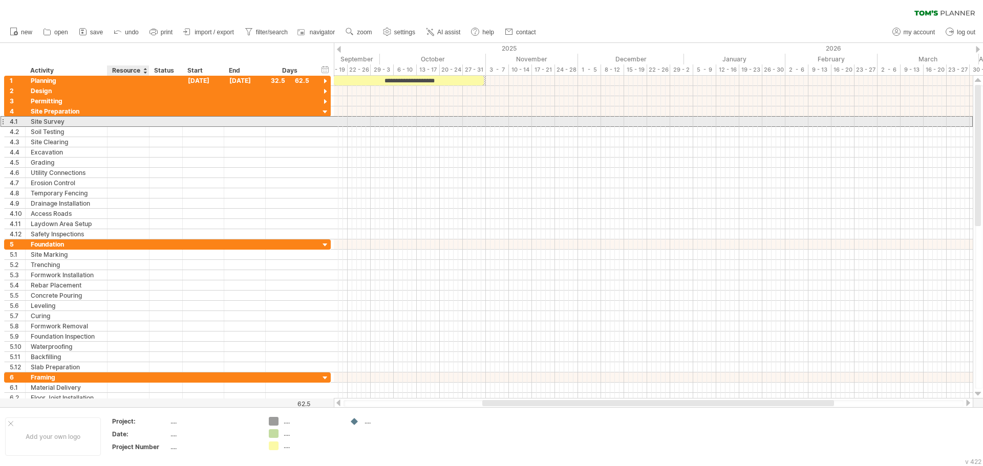
click at [129, 124] on div at bounding box center [128, 122] width 31 height 10
click at [327, 112] on div at bounding box center [325, 112] width 10 height 10
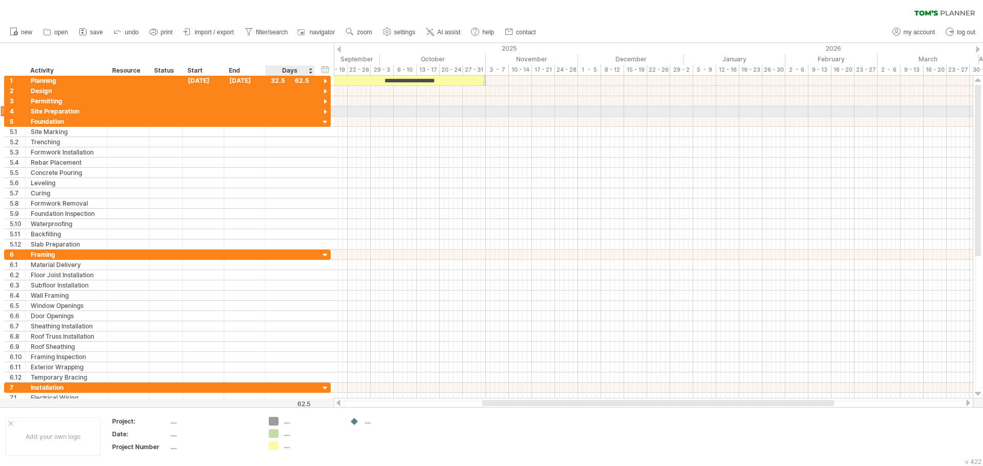
click at [327, 112] on div at bounding box center [325, 112] width 10 height 10
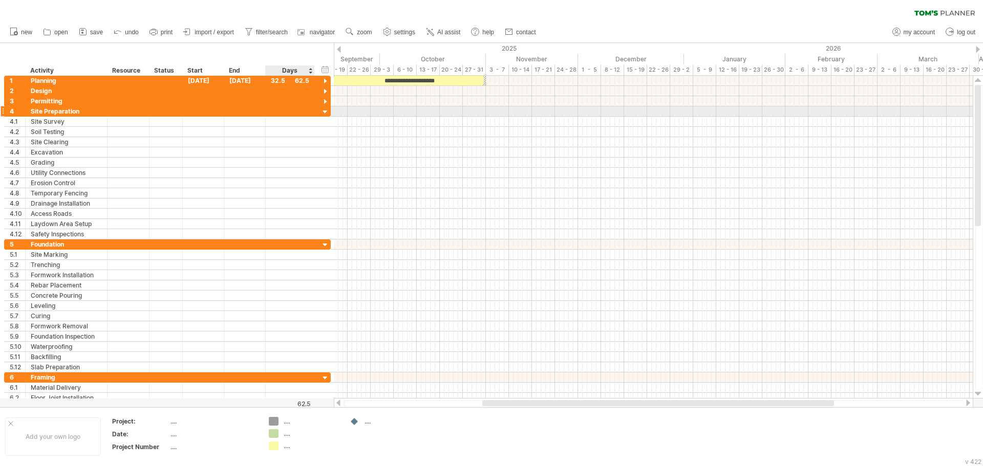
click at [324, 114] on div at bounding box center [325, 112] width 10 height 10
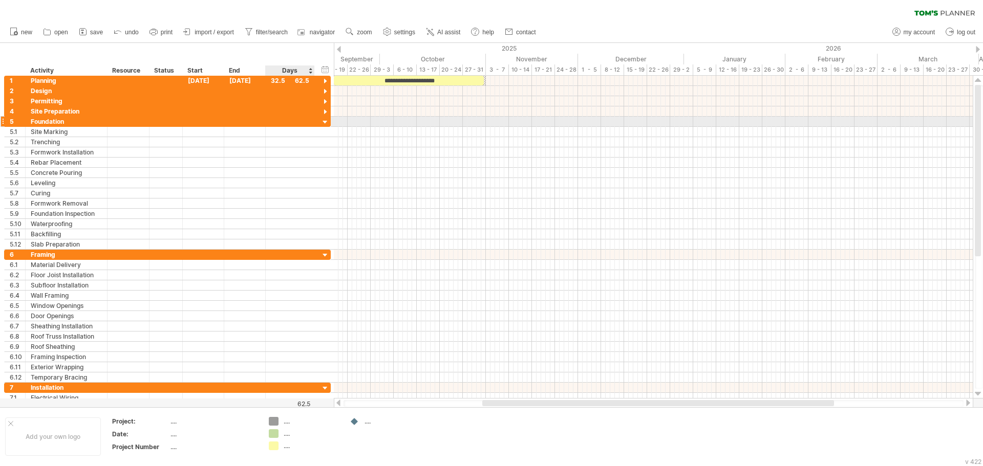
click at [327, 123] on div at bounding box center [325, 123] width 10 height 10
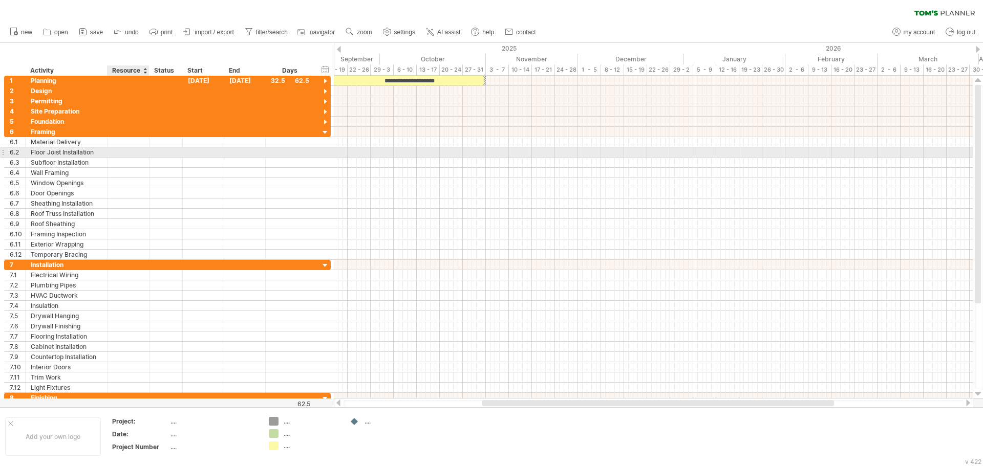
click at [126, 153] on div at bounding box center [128, 152] width 31 height 10
click at [127, 153] on input "text" at bounding box center [128, 152] width 31 height 10
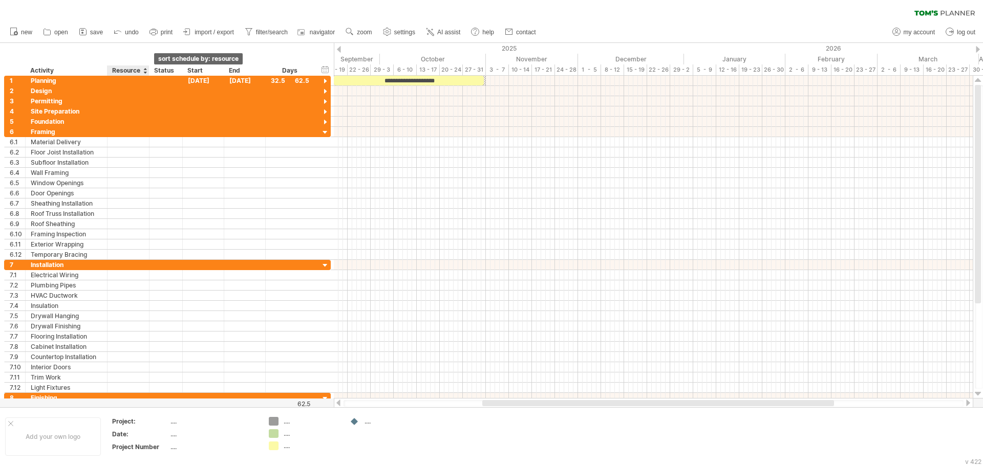
click at [146, 70] on div at bounding box center [145, 71] width 4 height 10
click at [160, 70] on div "Status" at bounding box center [165, 71] width 23 height 10
click at [180, 72] on div at bounding box center [182, 71] width 4 height 10
click at [178, 74] on div at bounding box center [178, 71] width 4 height 10
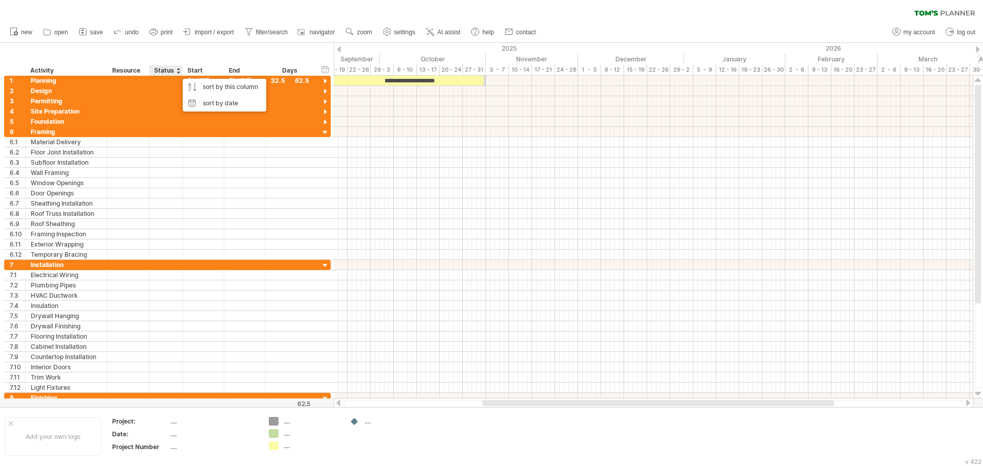
click at [178, 74] on div at bounding box center [178, 71] width 4 height 10
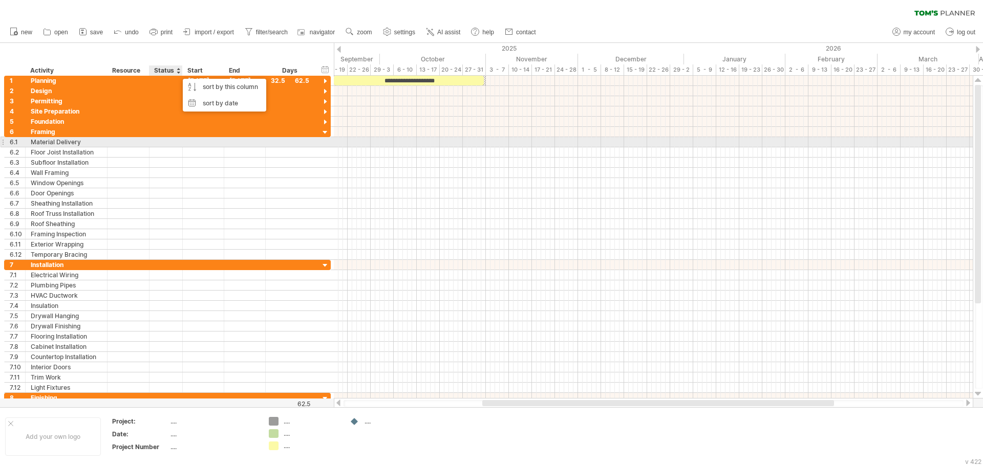
click at [156, 140] on div at bounding box center [166, 142] width 23 height 10
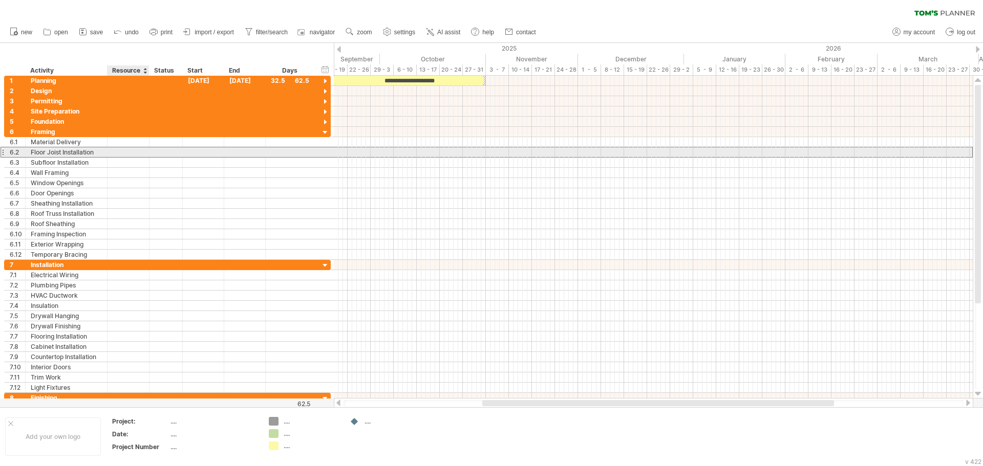
click at [155, 155] on div at bounding box center [166, 152] width 23 height 10
click at [151, 169] on div at bounding box center [165, 173] width 33 height 10
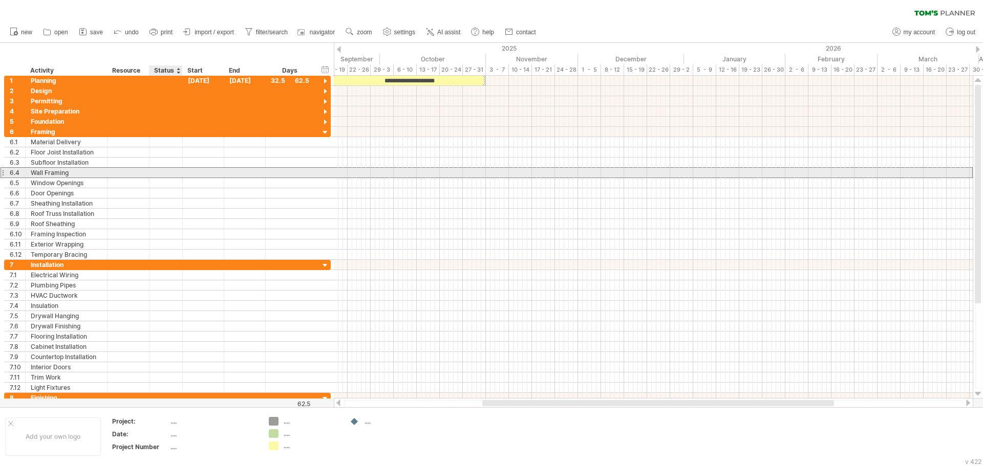
click at [161, 176] on div at bounding box center [166, 173] width 23 height 10
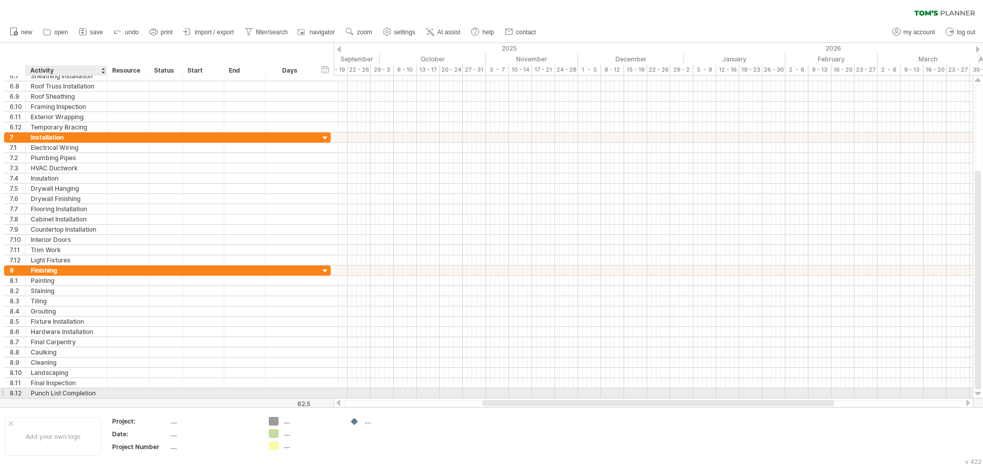
click at [74, 393] on div "Punch List Completion" at bounding box center [66, 394] width 71 height 10
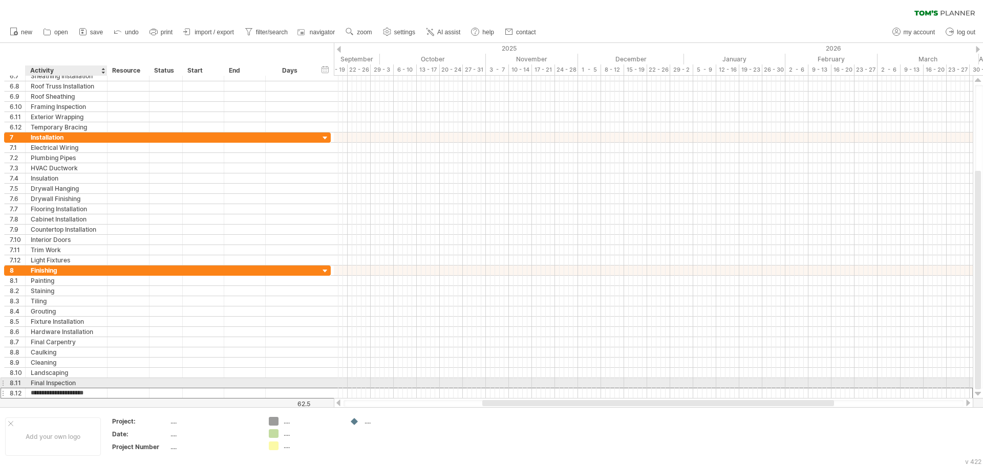
click at [100, 385] on div "Final Inspection" at bounding box center [66, 383] width 71 height 10
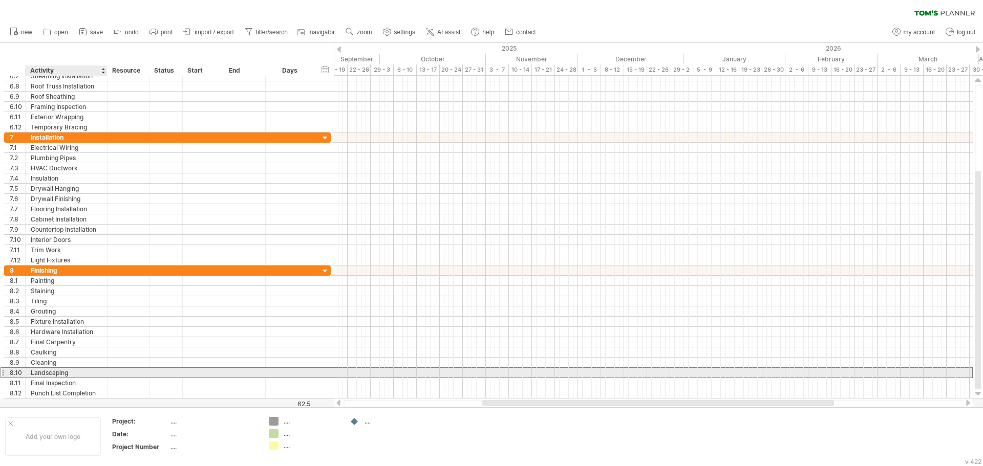
click at [100, 375] on div "Landscaping" at bounding box center [66, 373] width 71 height 10
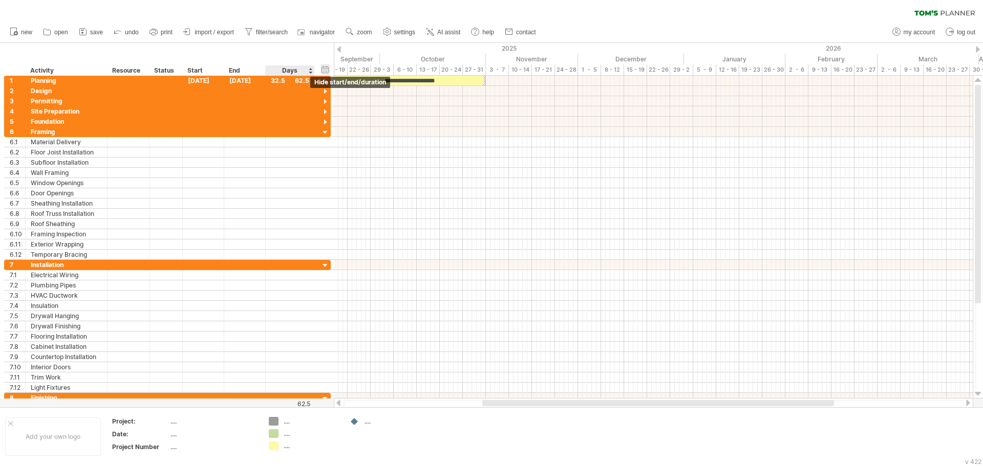
click at [326, 70] on div "hide start/end/duration show start/end/duration" at bounding box center [325, 69] width 10 height 11
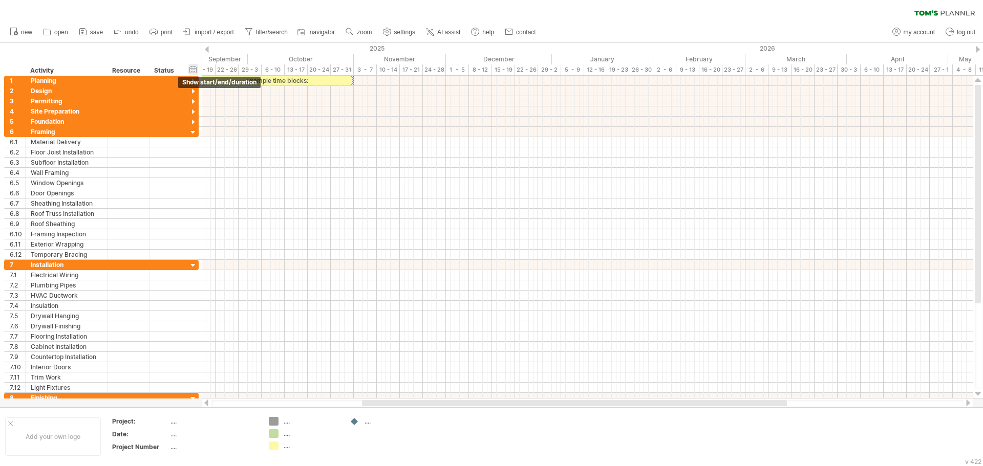
click at [193, 70] on div "hide start/end/duration show start/end/duration" at bounding box center [193, 69] width 10 height 11
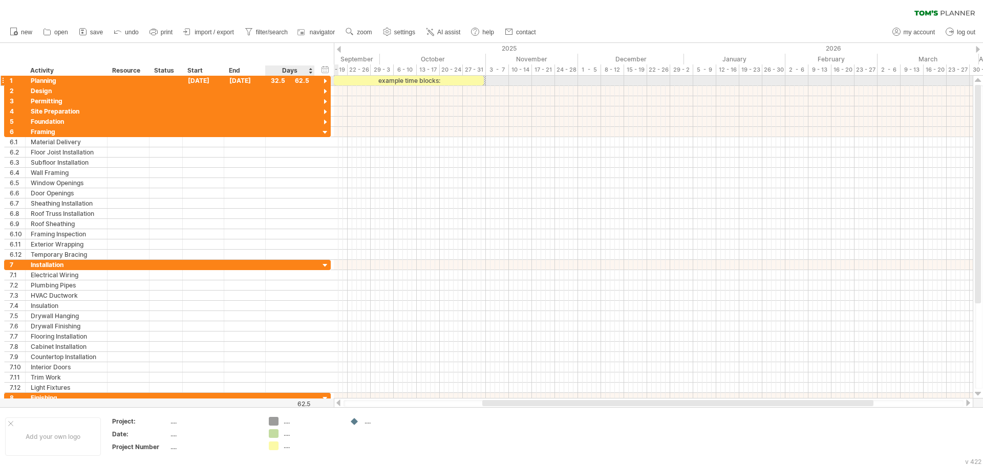
click at [324, 80] on div at bounding box center [325, 82] width 10 height 10
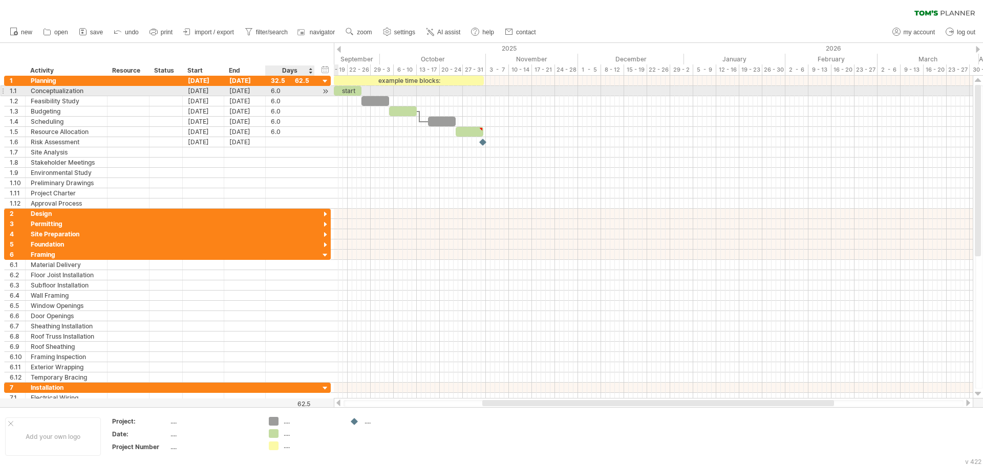
click at [295, 92] on div "6.0" at bounding box center [290, 91] width 38 height 10
click at [249, 90] on div "[DATE]" at bounding box center [244, 91] width 41 height 10
click at [208, 89] on div "[DATE]" at bounding box center [203, 91] width 41 height 10
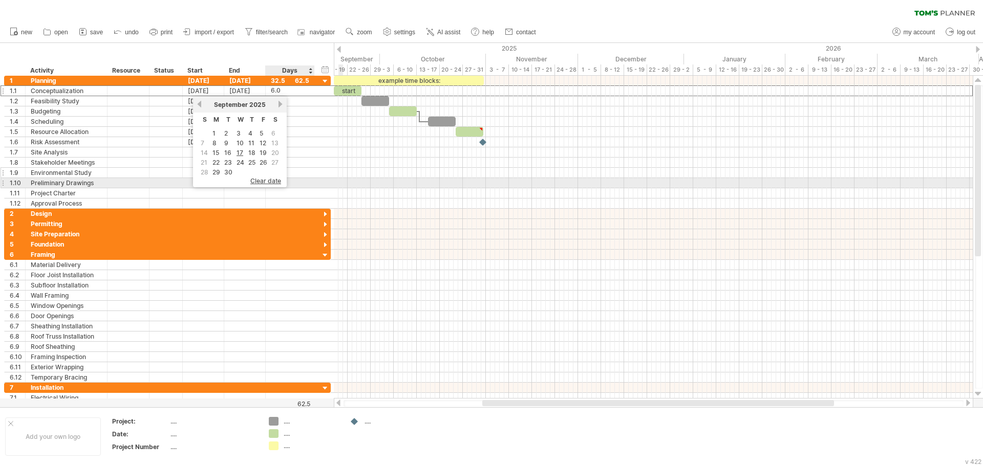
click at [312, 170] on div at bounding box center [313, 173] width 5 height 10
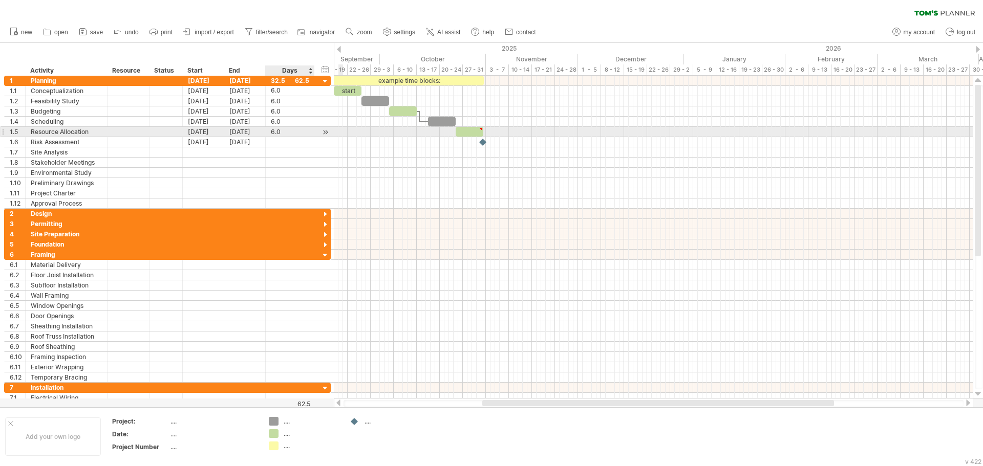
click at [286, 133] on div "6.0" at bounding box center [290, 132] width 38 height 10
click at [278, 122] on div "6.0" at bounding box center [290, 122] width 38 height 10
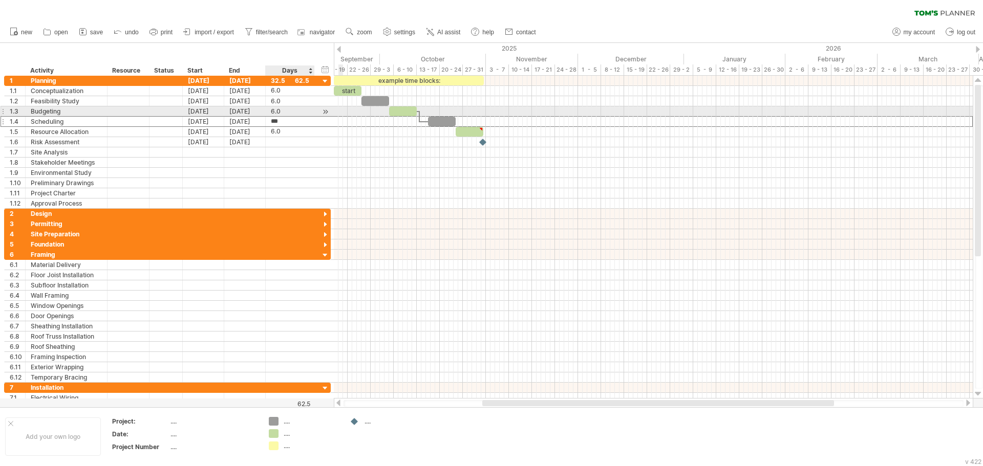
click at [274, 112] on div "6.0" at bounding box center [290, 111] width 38 height 10
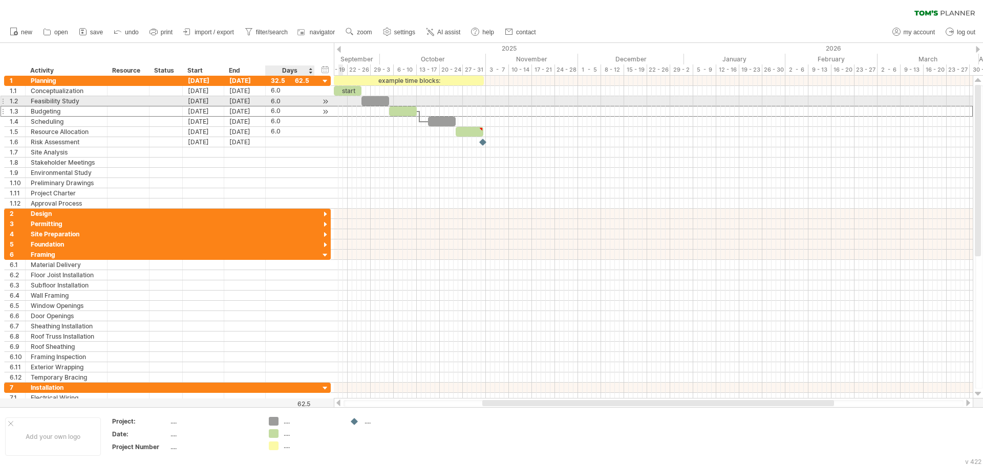
click at [274, 106] on div "1.3 ********* Budgeting [DATE] [DATE] 6.0 6.0" at bounding box center [167, 111] width 327 height 11
click at [275, 100] on div "6.0" at bounding box center [290, 101] width 38 height 10
click at [322, 100] on div at bounding box center [325, 101] width 10 height 11
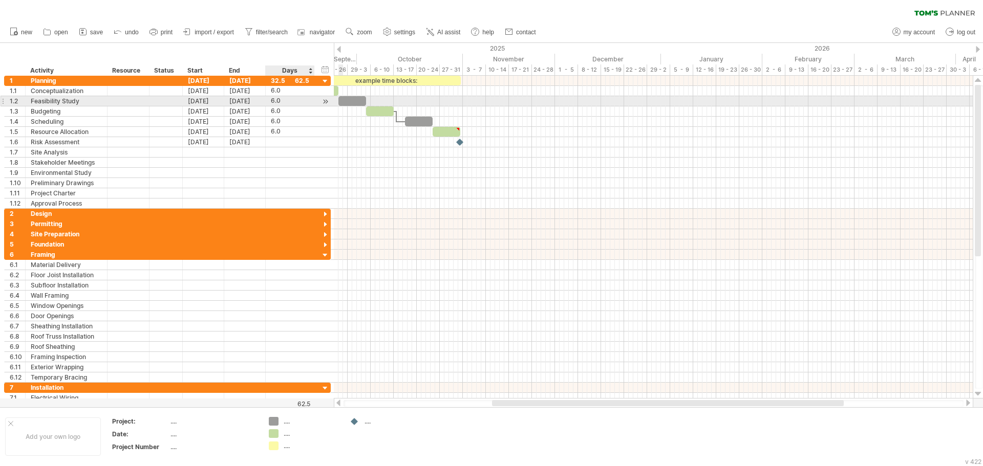
click at [323, 100] on div at bounding box center [325, 101] width 10 height 11
click at [329, 100] on div at bounding box center [325, 101] width 10 height 11
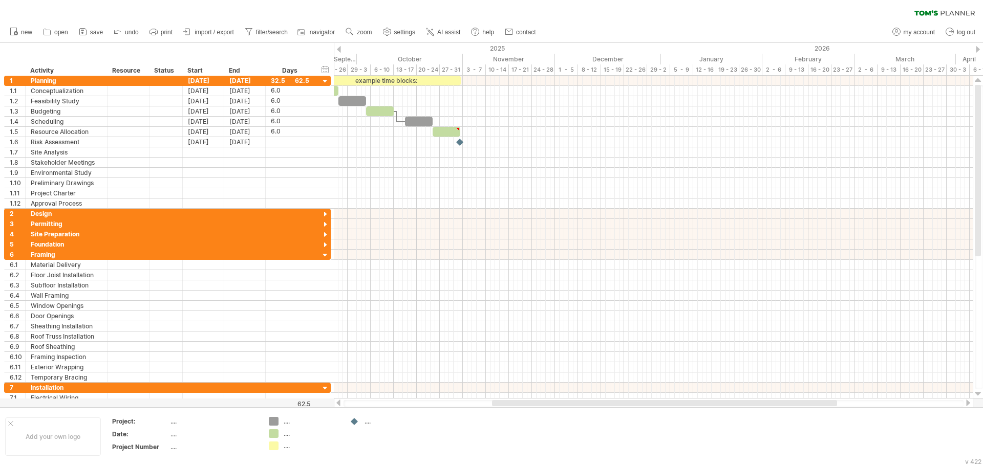
click at [338, 46] on div at bounding box center [339, 49] width 4 height 7
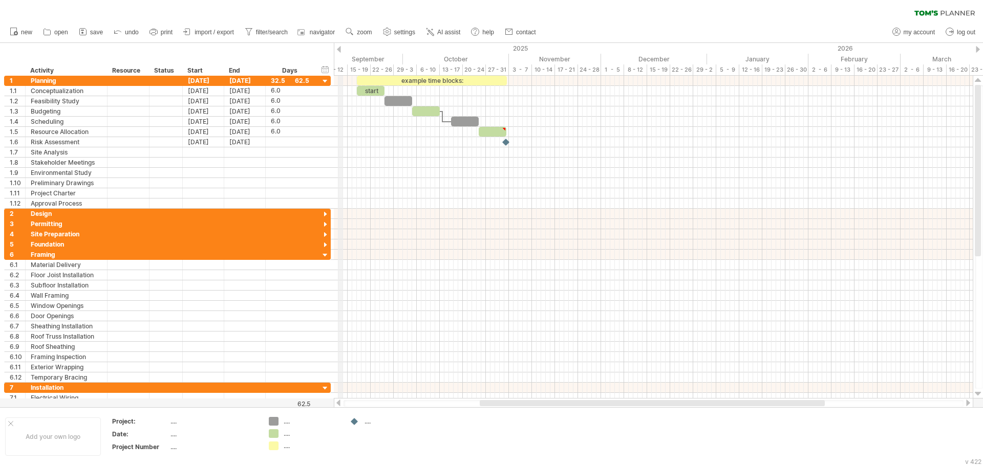
click at [342, 48] on div "2025" at bounding box center [105, 48] width 1202 height 11
click at [21, 30] on span "new" at bounding box center [26, 32] width 11 height 7
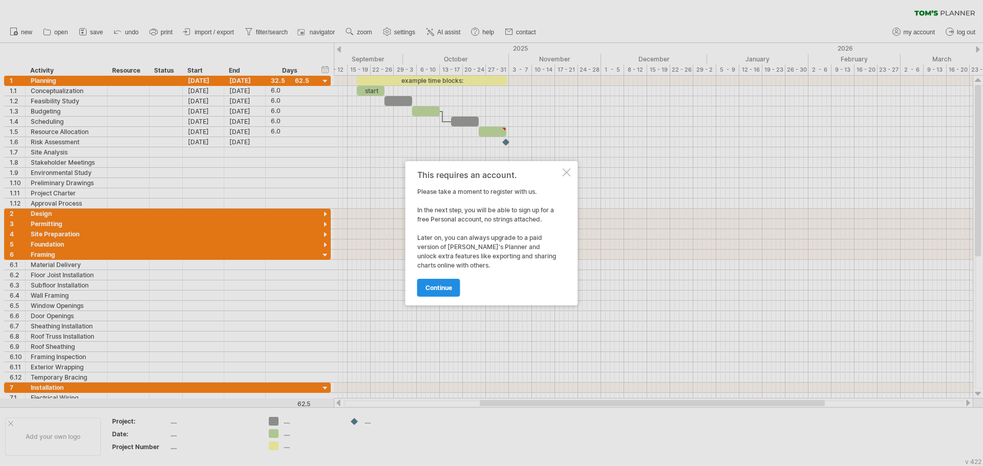
click at [449, 289] on span "continue" at bounding box center [438, 288] width 27 height 8
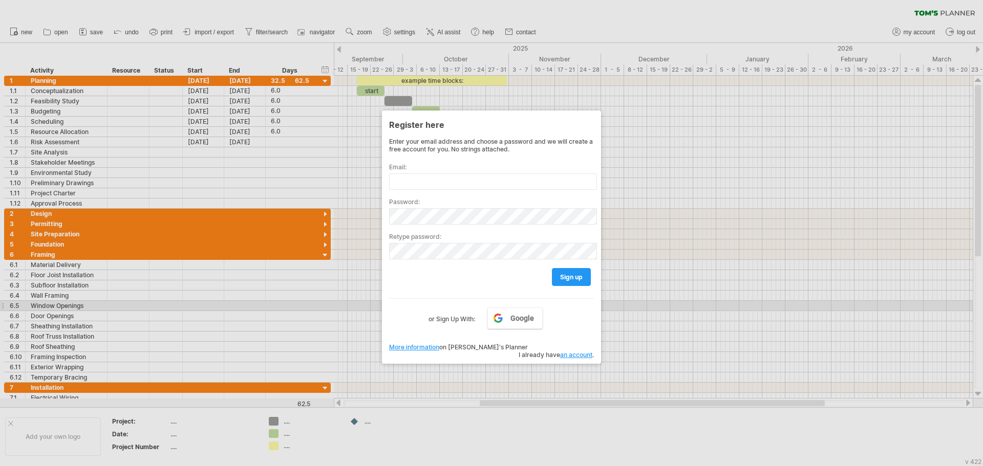
click at [673, 295] on div at bounding box center [491, 233] width 983 height 466
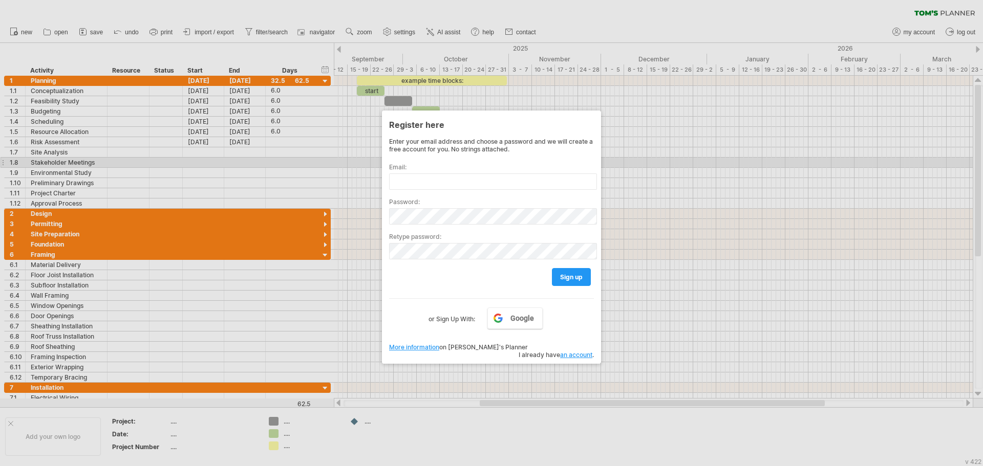
click at [651, 164] on div at bounding box center [491, 233] width 983 height 466
click at [975, 459] on div at bounding box center [975, 459] width 0 height 0
click at [438, 183] on input "text" at bounding box center [493, 182] width 208 height 16
click at [319, 154] on div at bounding box center [491, 233] width 983 height 466
click at [195, 19] on div at bounding box center [491, 233] width 983 height 466
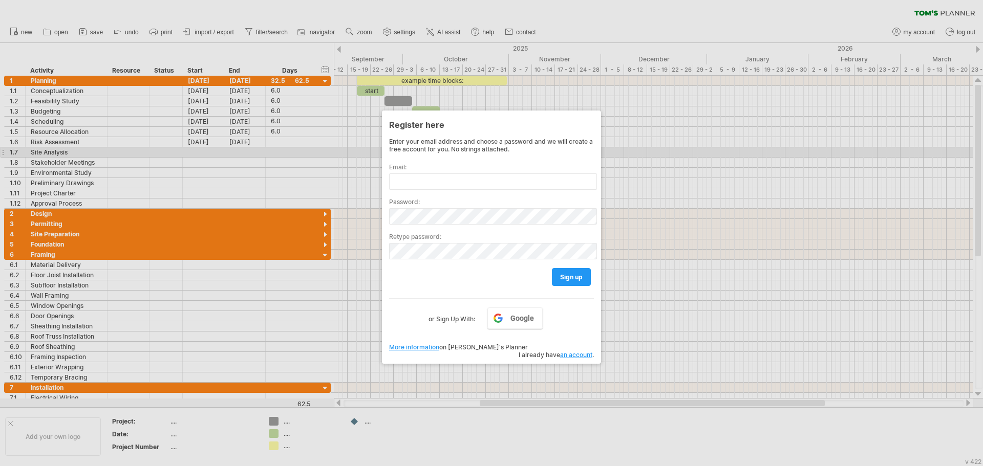
click at [671, 162] on div at bounding box center [491, 233] width 983 height 466
click at [735, 47] on div at bounding box center [491, 233] width 983 height 466
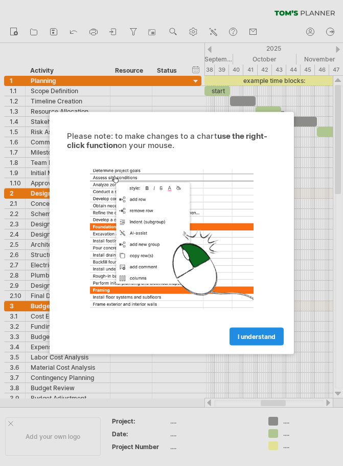
click at [257, 338] on span "I understand" at bounding box center [257, 337] width 38 height 8
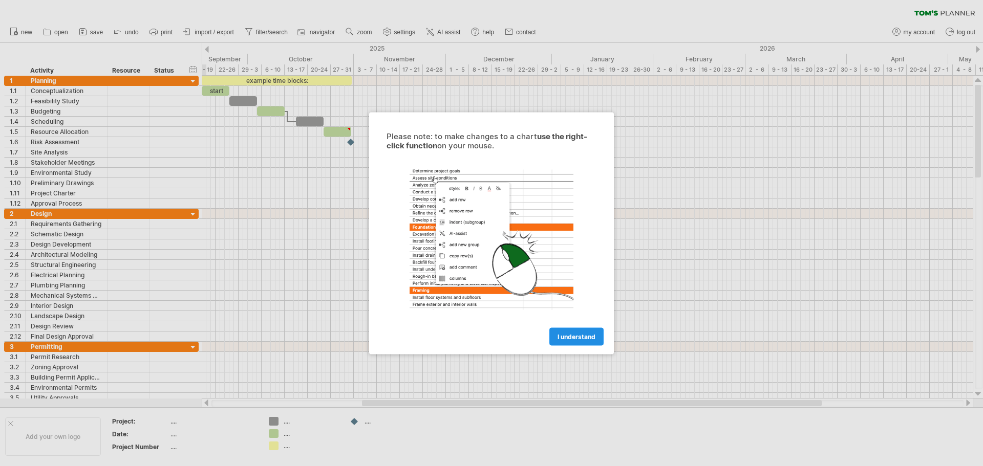
click at [576, 338] on span "I understand" at bounding box center [576, 337] width 38 height 8
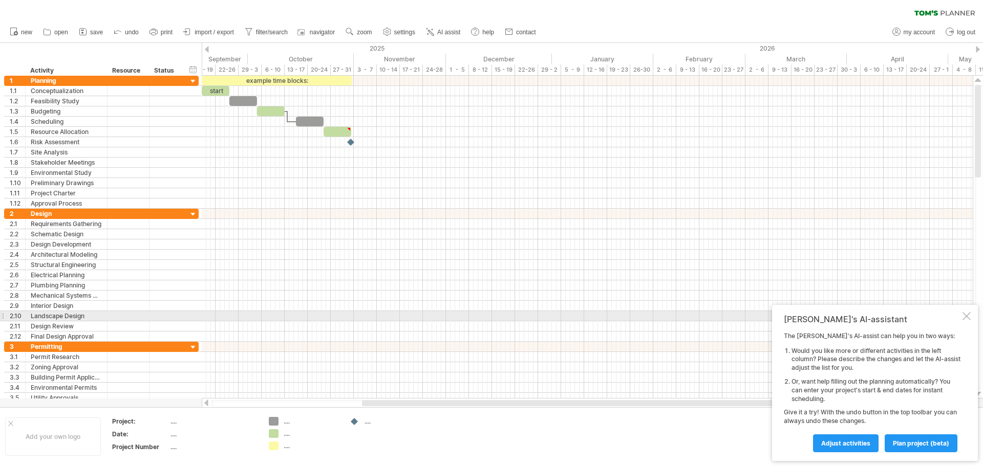
click at [969, 317] on div at bounding box center [966, 316] width 8 height 8
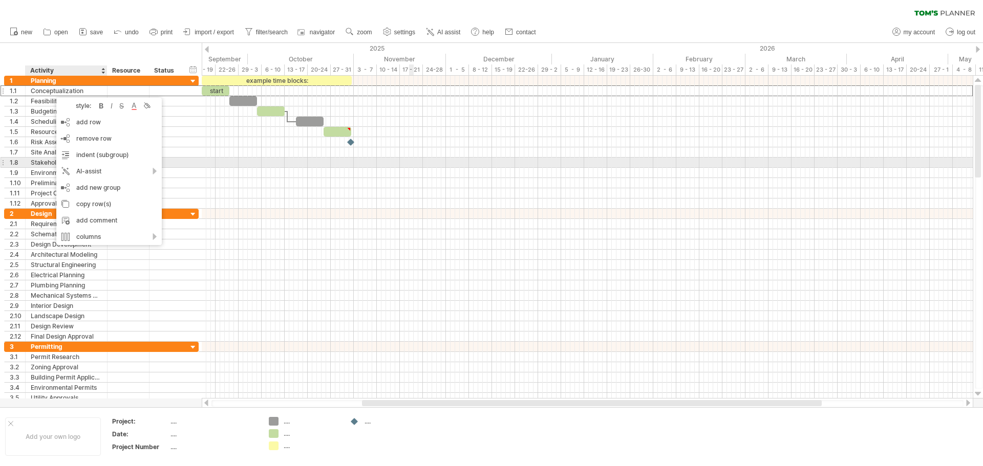
click at [414, 162] on div at bounding box center [587, 163] width 771 height 10
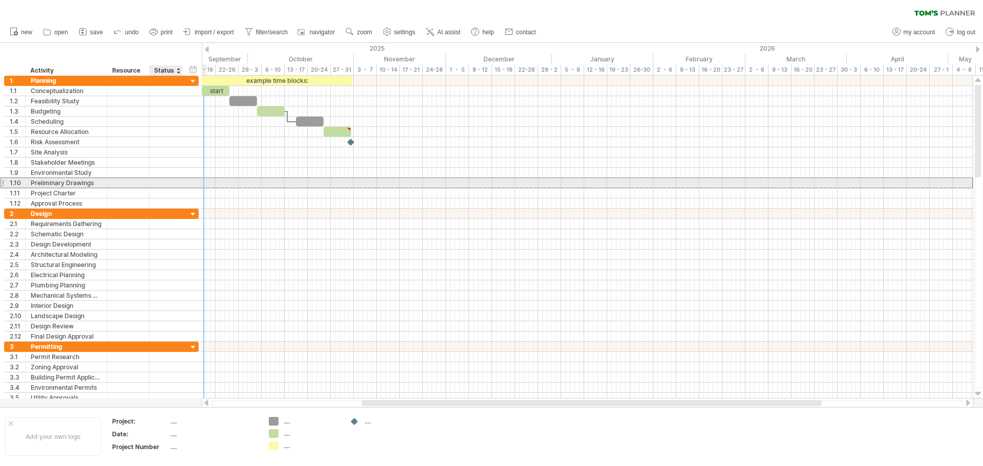
click at [184, 180] on div "**********" at bounding box center [101, 183] width 195 height 11
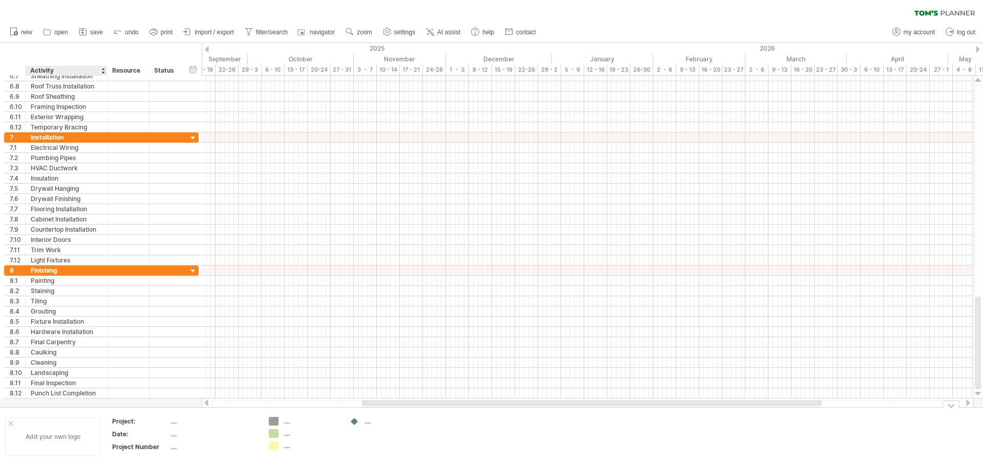
click at [70, 442] on div "Add your own logo" at bounding box center [53, 437] width 96 height 38
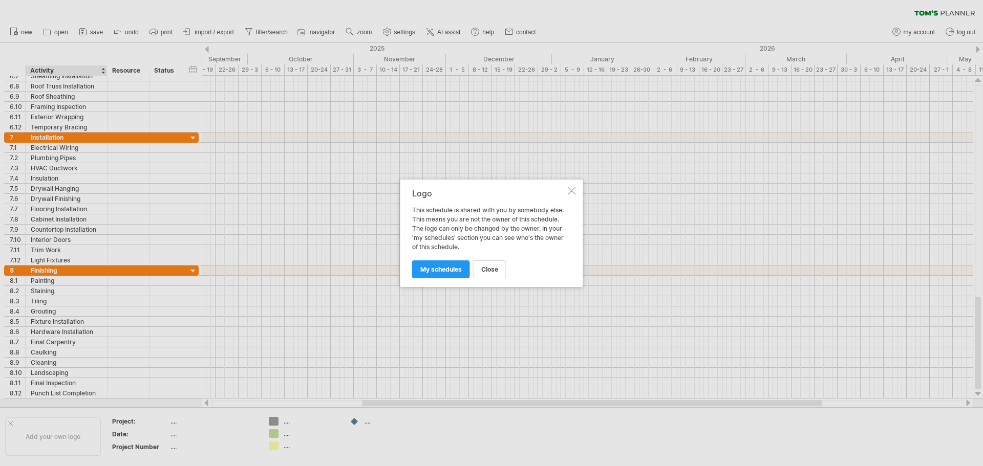
click at [568, 191] on div at bounding box center [572, 191] width 8 height 8
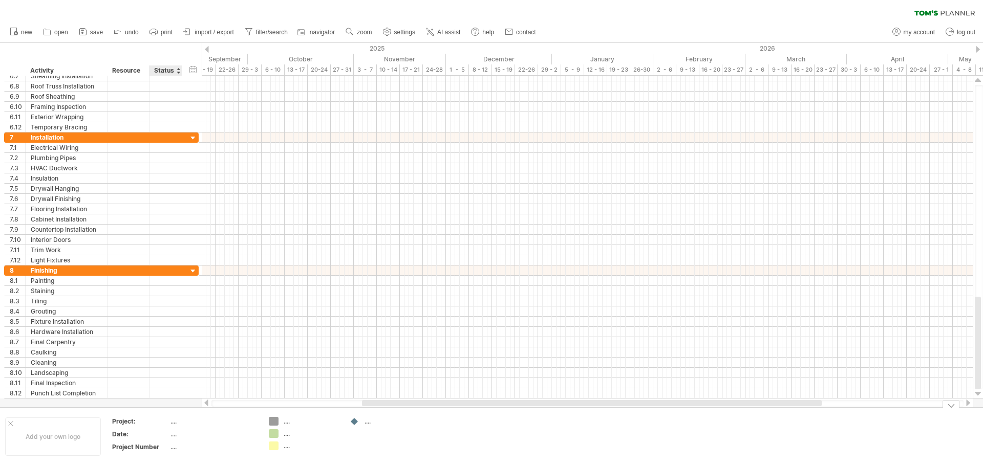
click at [174, 424] on div "...." at bounding box center [213, 421] width 86 height 9
click at [281, 425] on div "...." at bounding box center [304, 421] width 71 height 9
click at [276, 424] on div "Trying to reach plan.tomsplanner.com Connected again... 0% clear filter new 1" at bounding box center [491, 233] width 983 height 466
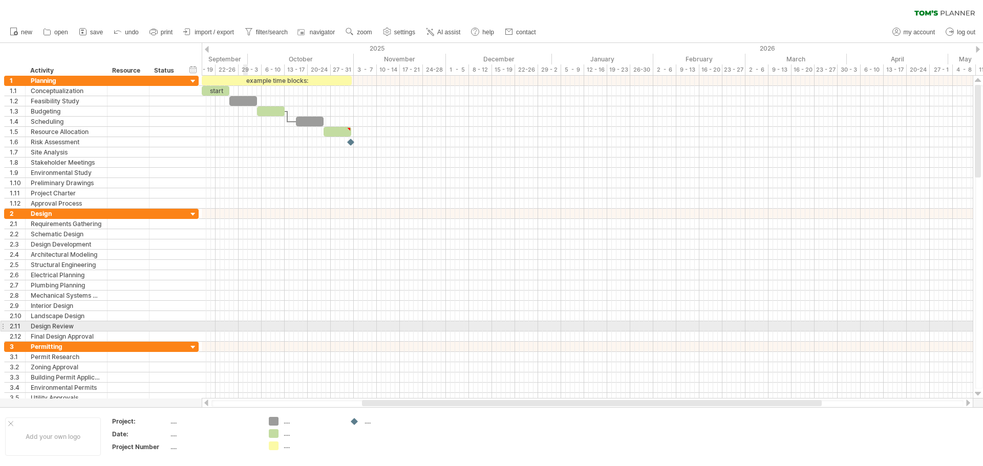
click at [250, 265] on div at bounding box center [587, 265] width 771 height 10
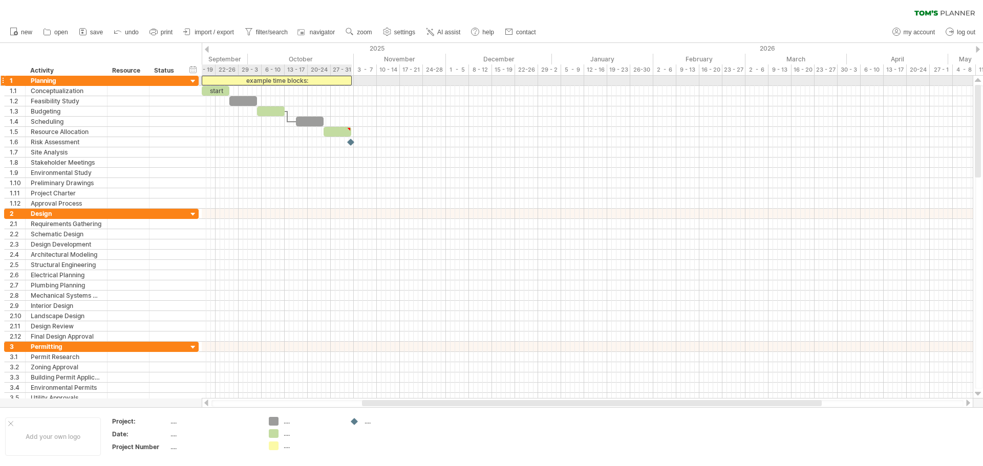
click at [252, 80] on div "example time blocks:" at bounding box center [277, 81] width 150 height 10
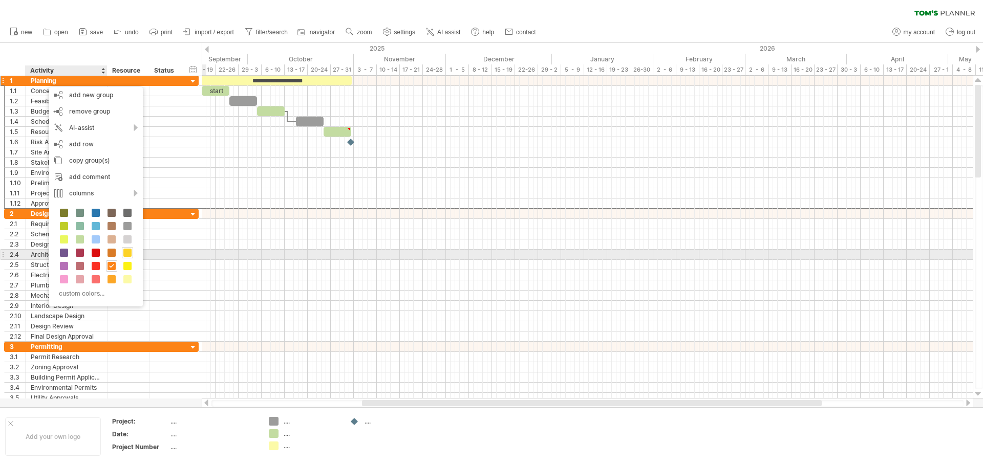
click at [128, 253] on span at bounding box center [127, 253] width 8 height 8
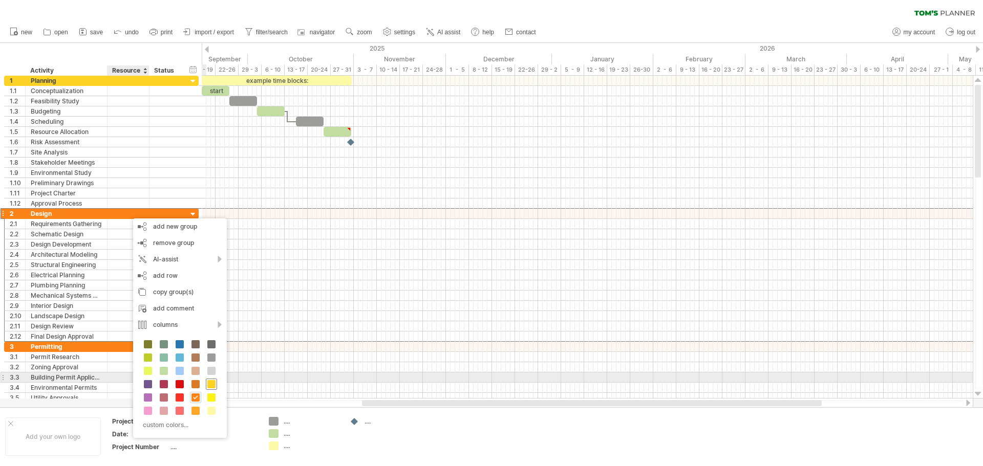
click at [210, 381] on span at bounding box center [211, 384] width 8 height 8
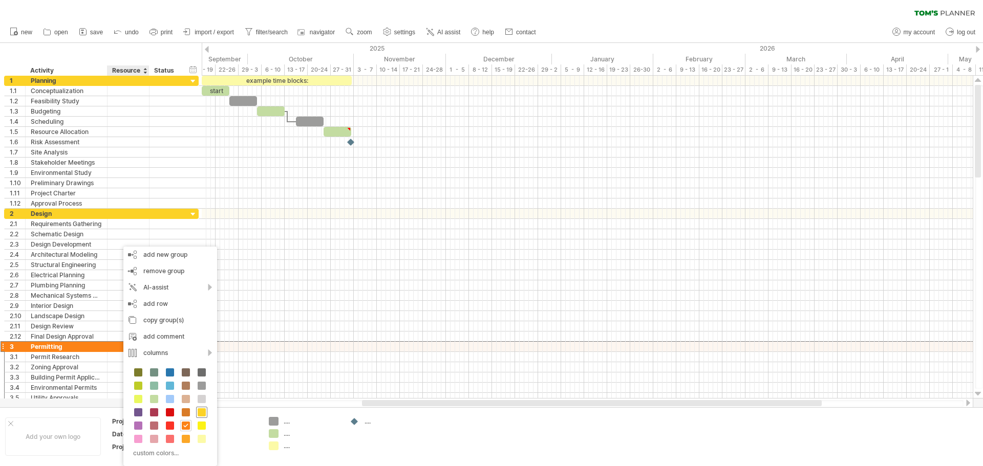
click at [203, 414] on span at bounding box center [202, 412] width 8 height 8
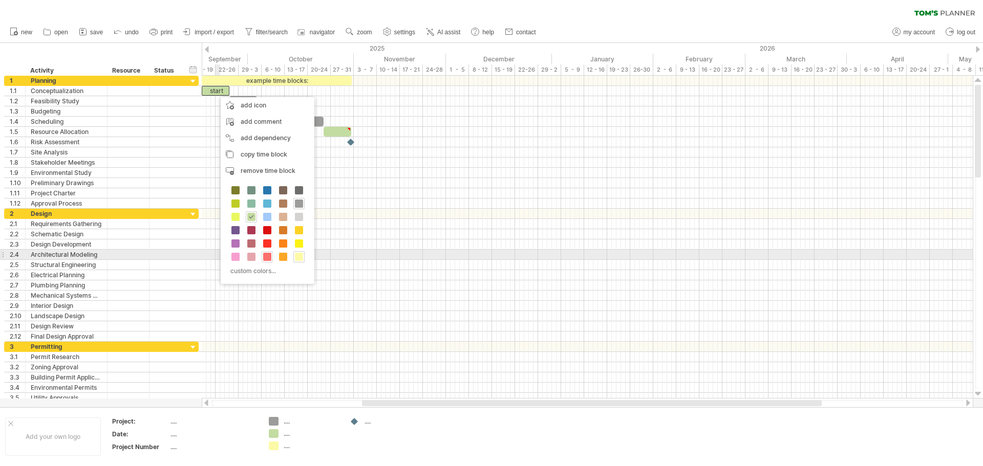
click at [269, 256] on span at bounding box center [267, 257] width 8 height 8
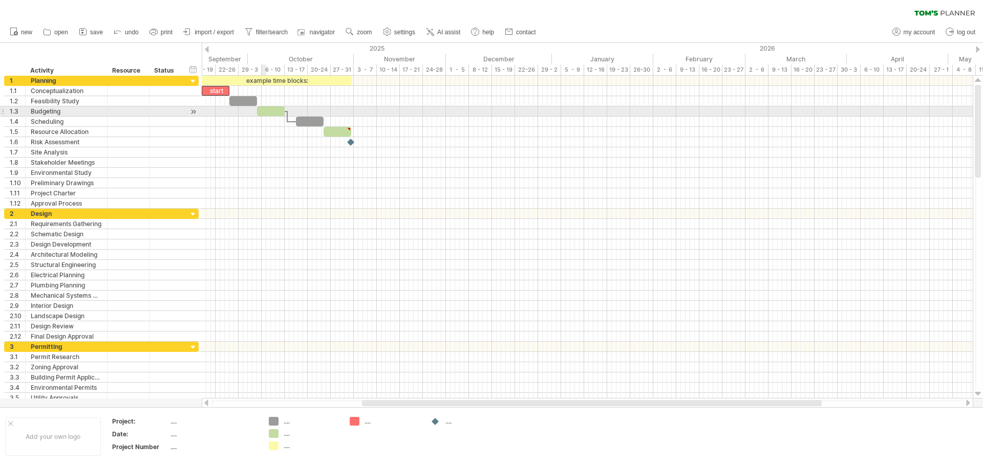
click at [265, 111] on div at bounding box center [271, 111] width 28 height 10
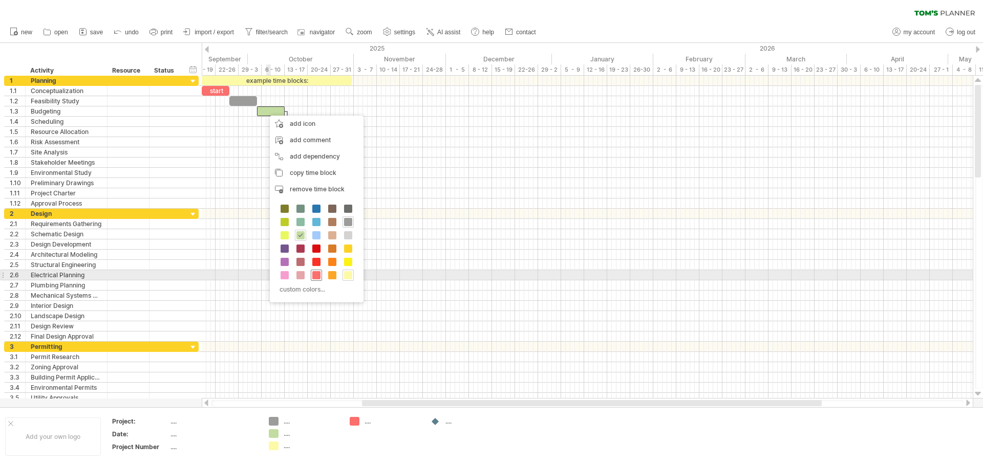
click at [317, 274] on span at bounding box center [316, 275] width 8 height 8
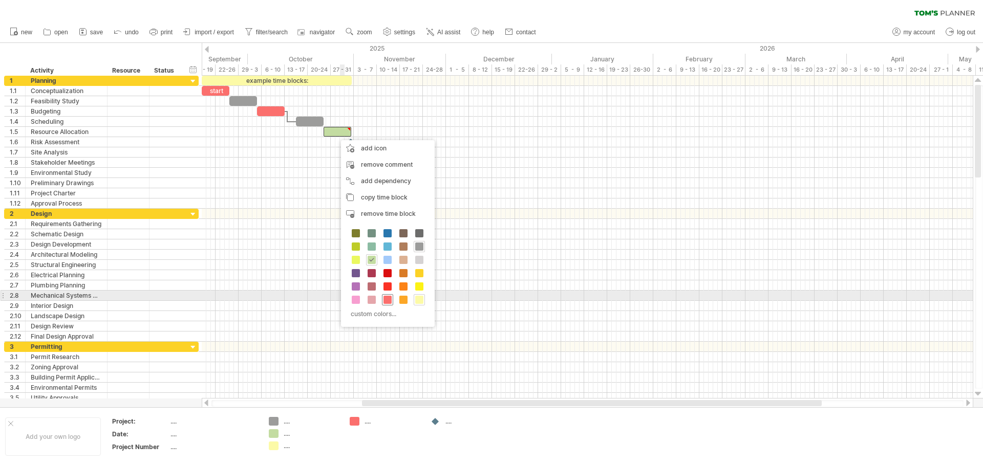
click at [385, 298] on span at bounding box center [387, 300] width 8 height 8
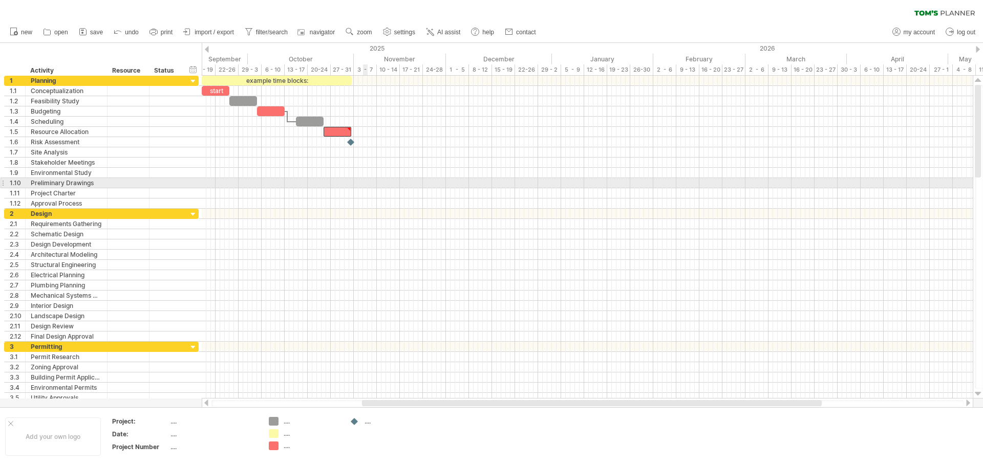
click at [366, 183] on div at bounding box center [587, 183] width 771 height 10
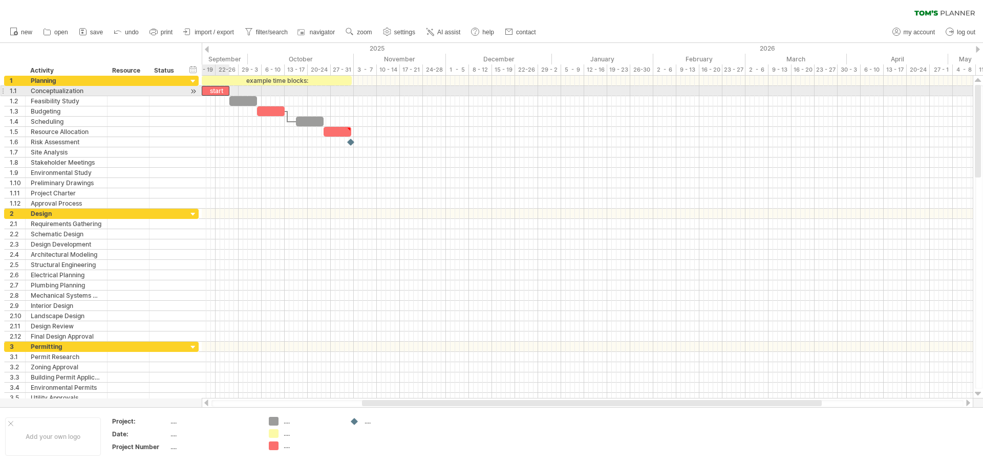
click at [216, 90] on div "start" at bounding box center [216, 91] width 28 height 10
click at [221, 90] on div "*****" at bounding box center [216, 91] width 28 height 10
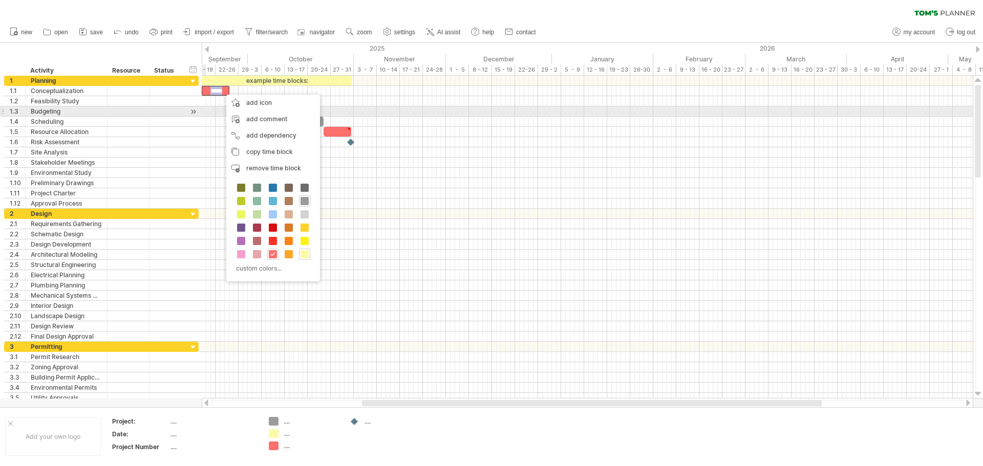
click at [195, 115] on div at bounding box center [193, 111] width 10 height 11
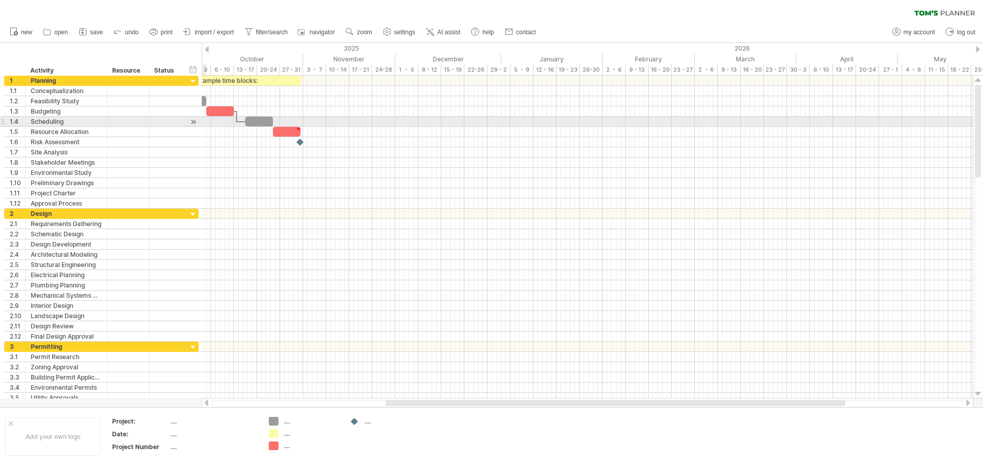
click at [194, 118] on div at bounding box center [193, 122] width 10 height 11
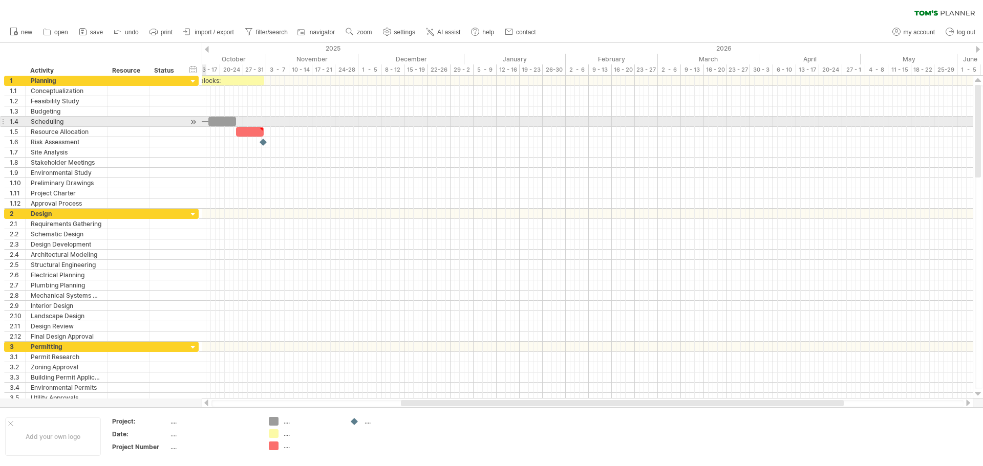
click at [194, 118] on div at bounding box center [193, 122] width 10 height 11
click at [194, 125] on div at bounding box center [193, 122] width 10 height 11
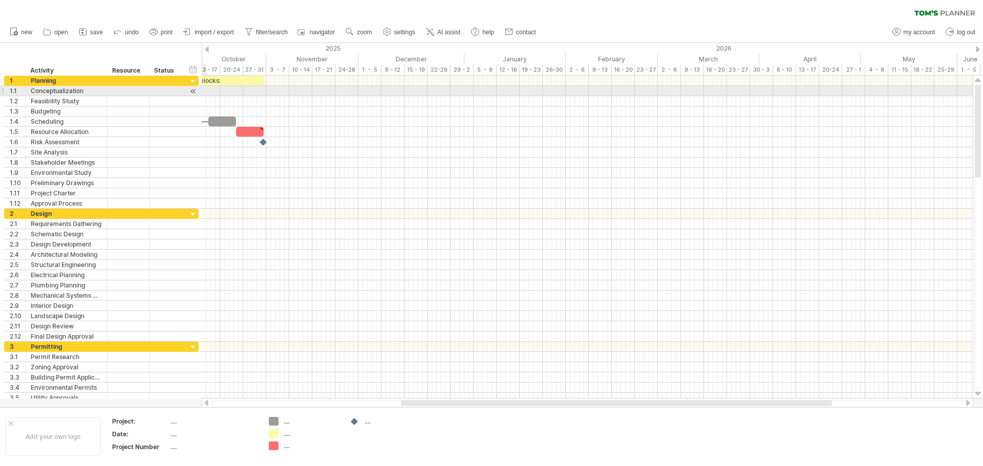
click at [193, 90] on div at bounding box center [193, 91] width 10 height 11
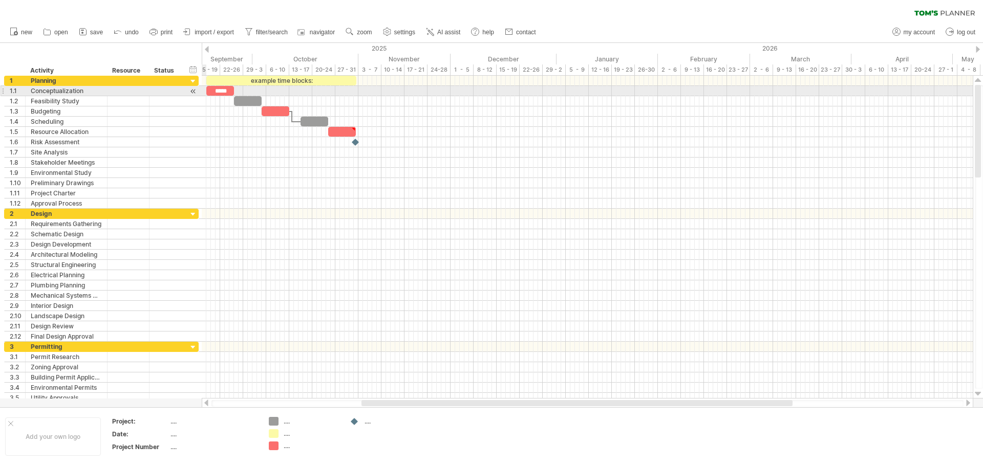
click at [193, 90] on div at bounding box center [193, 91] width 10 height 11
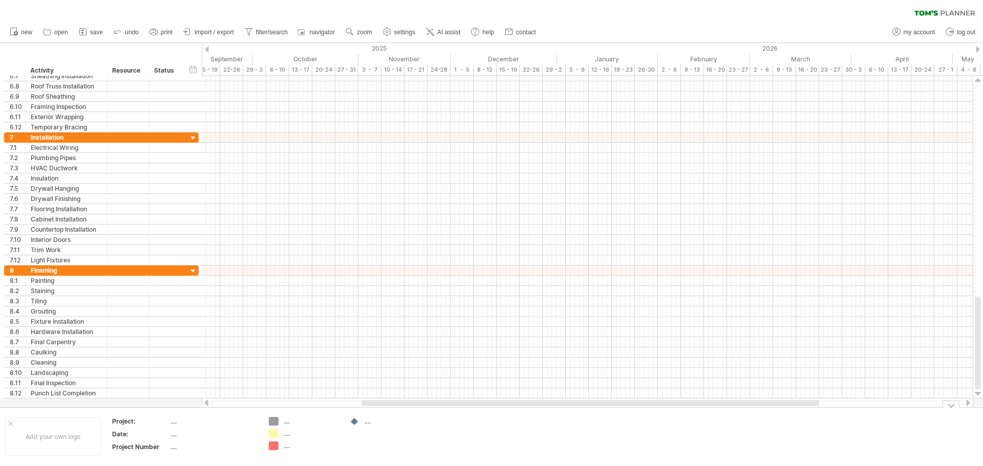
click at [272, 423] on div "Trying to reach plan.tomsplanner.com Connected again... 0% clear filter new 1" at bounding box center [491, 233] width 983 height 466
click at [274, 422] on div "Trying to reach plan.tomsplanner.com Connected again... 0% clear filter new 1" at bounding box center [491, 233] width 983 height 466
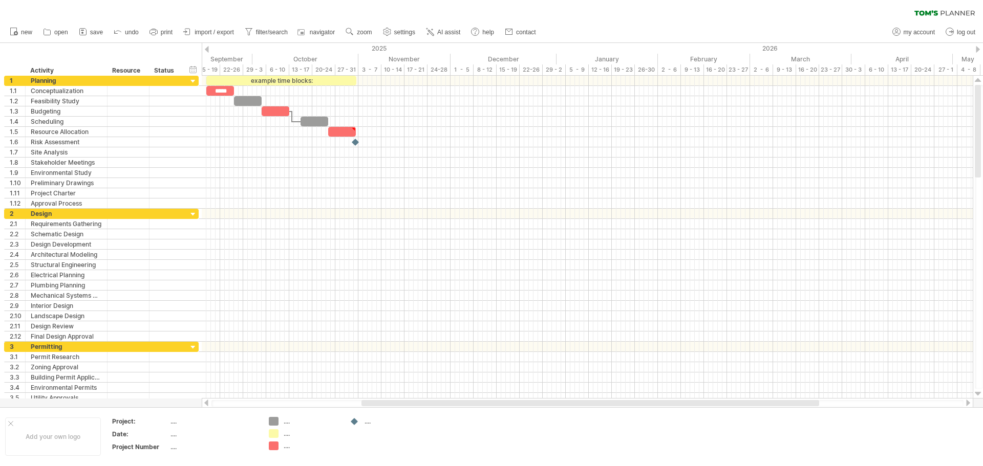
click at [207, 48] on div at bounding box center [207, 49] width 4 height 7
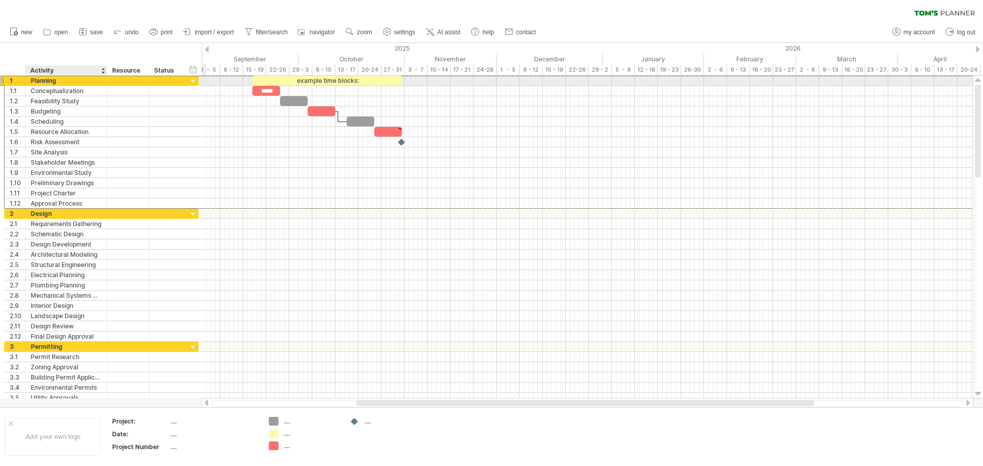
click at [59, 81] on div "Planning" at bounding box center [66, 81] width 71 height 10
type input "*"
